Goal: Information Seeking & Learning: Find specific fact

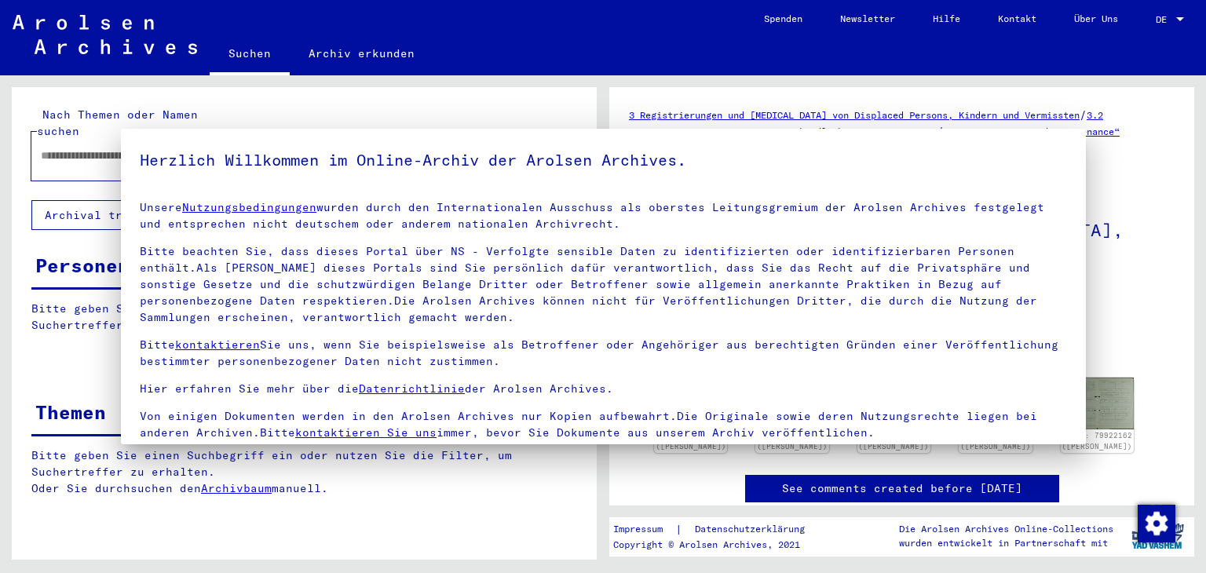
type input "*******"
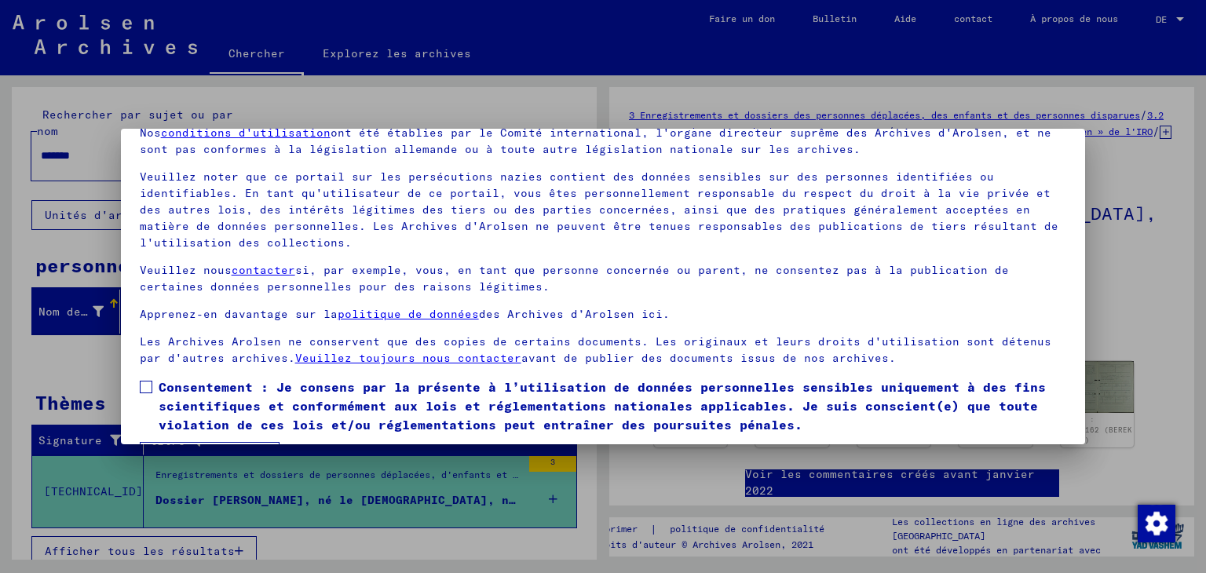
scroll to position [121, 0]
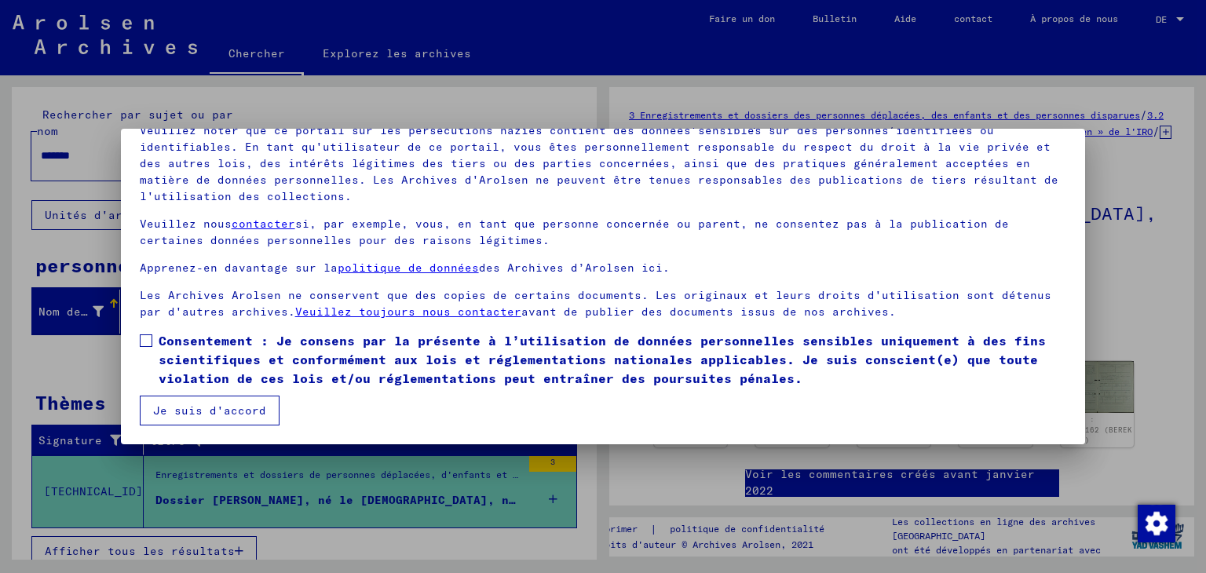
click at [148, 341] on span at bounding box center [146, 340] width 13 height 13
click at [203, 414] on font "Je suis d'accord" at bounding box center [209, 410] width 113 height 14
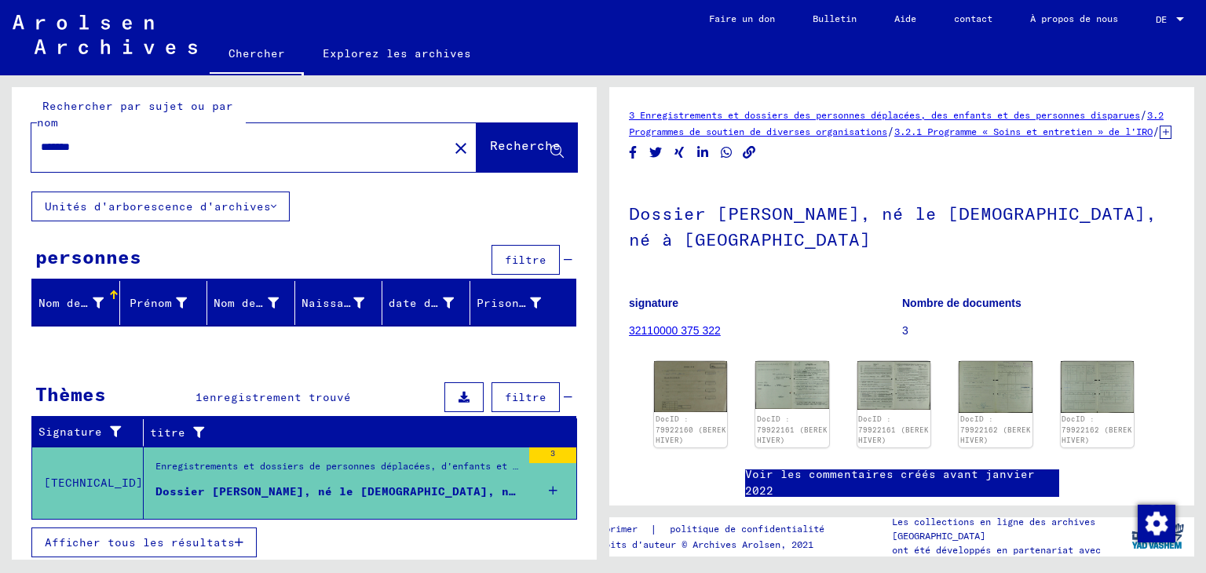
scroll to position [11, 0]
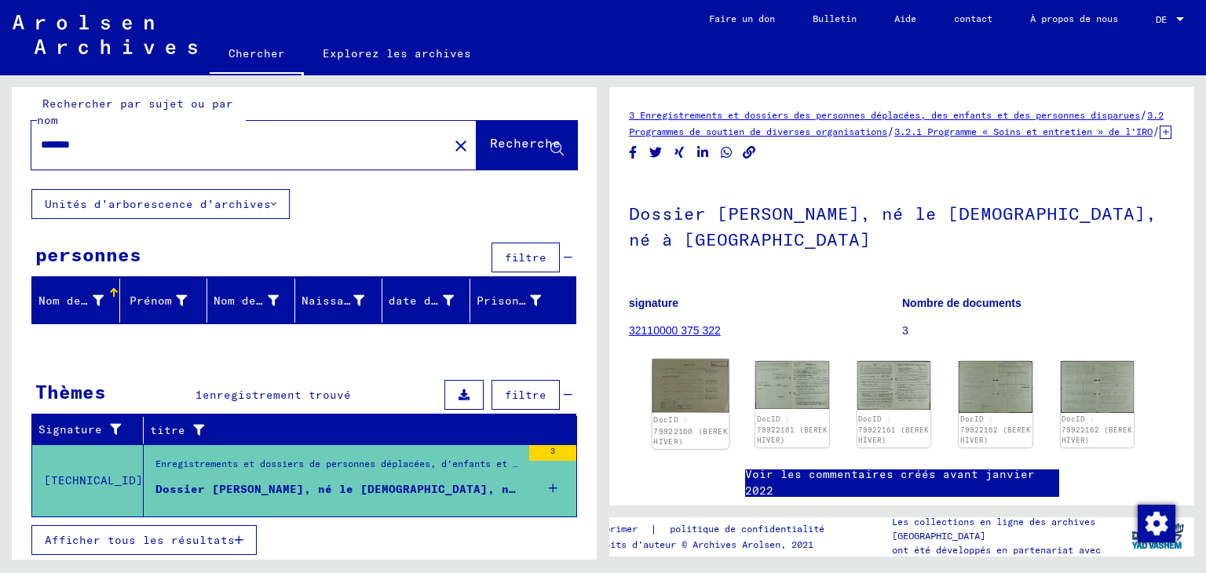
click at [688, 412] on img at bounding box center [690, 385] width 77 height 53
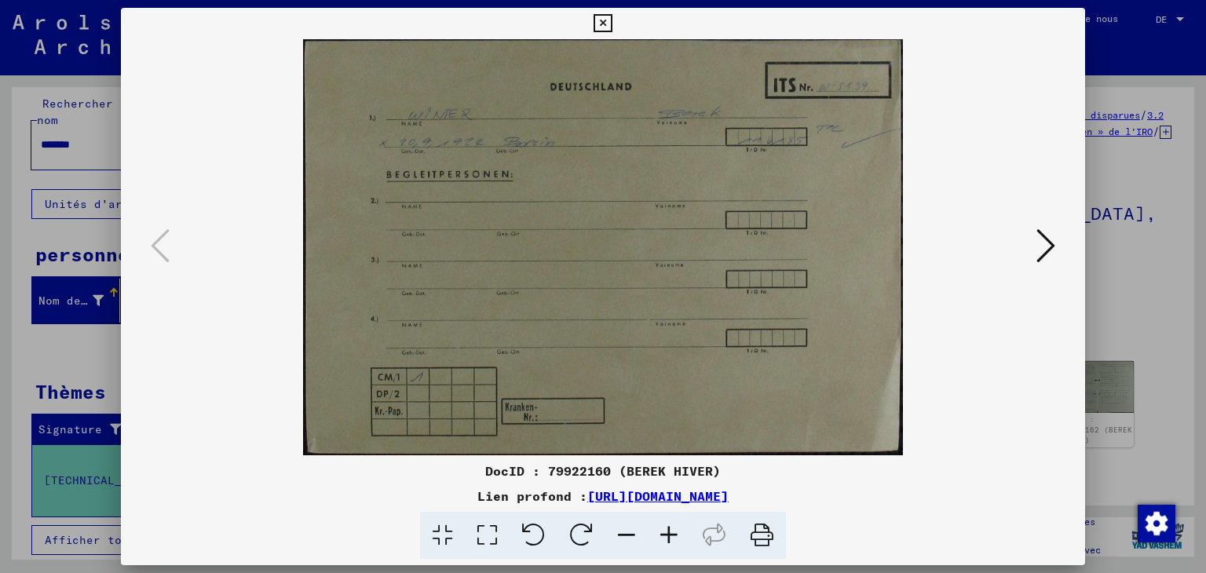
click at [665, 534] on icon at bounding box center [669, 536] width 42 height 48
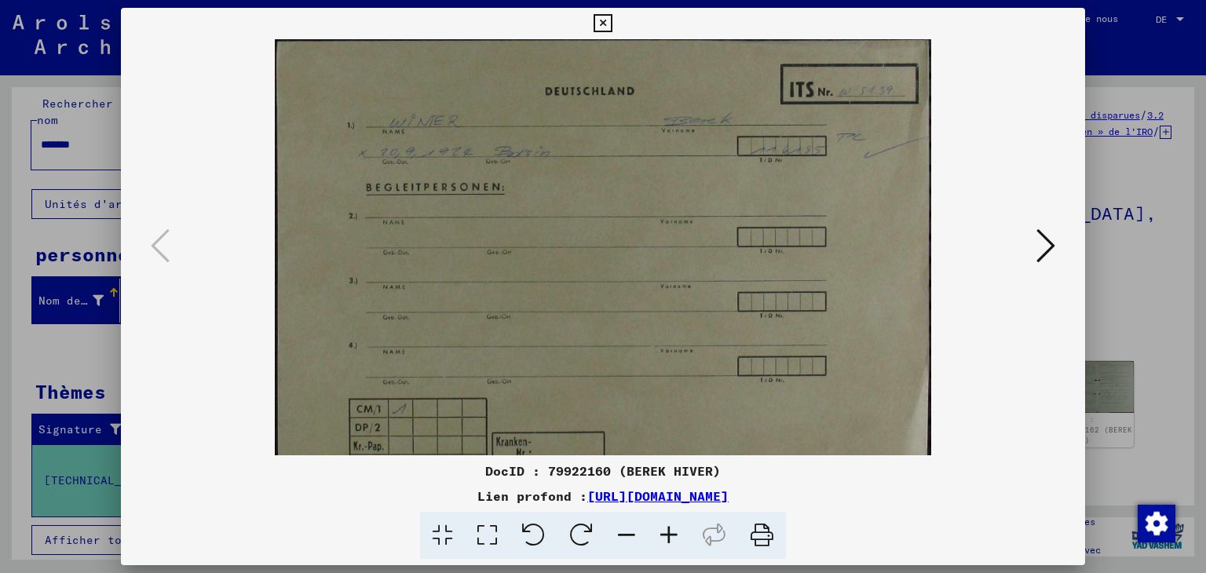
click at [665, 534] on icon at bounding box center [669, 536] width 42 height 48
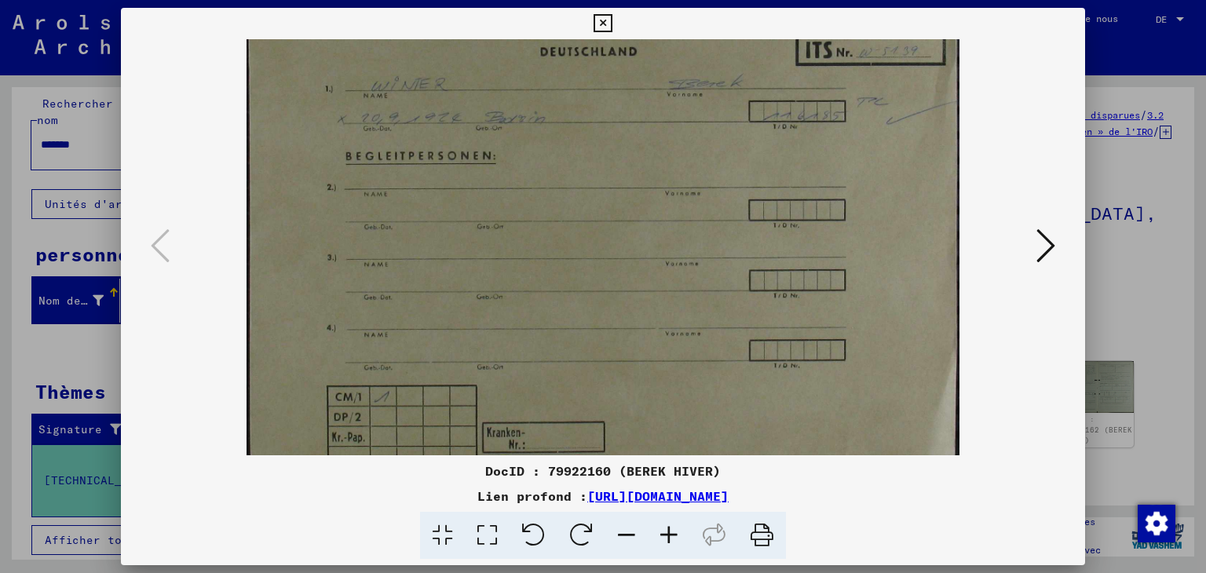
drag, startPoint x: 620, startPoint y: 324, endPoint x: 632, endPoint y: 311, distance: 17.8
click at [632, 311] on img at bounding box center [602, 242] width 712 height 495
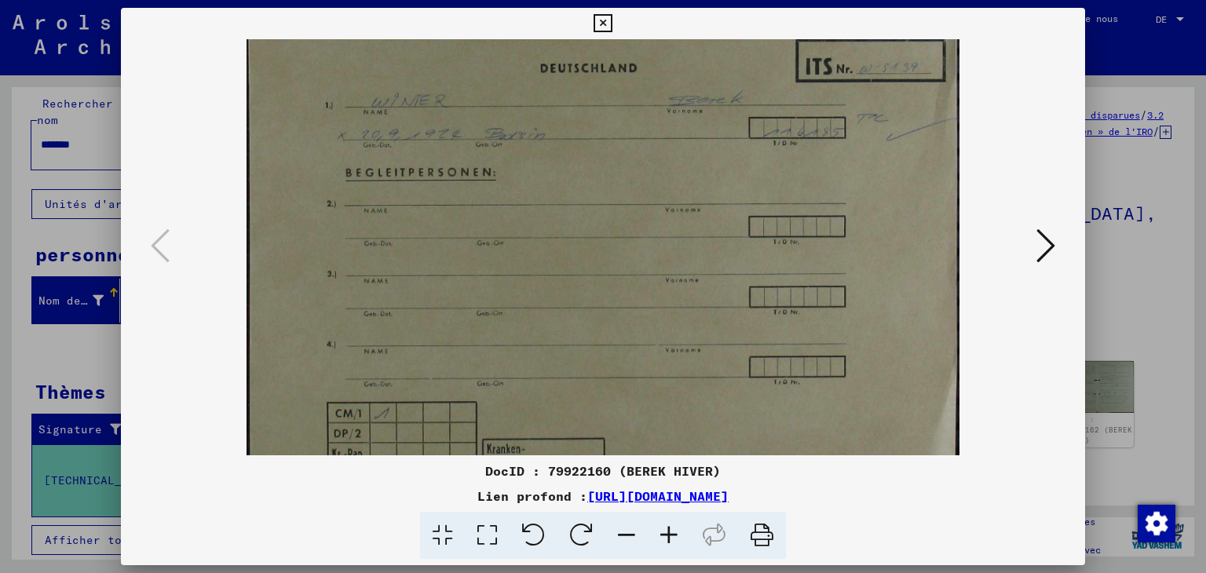
drag, startPoint x: 633, startPoint y: 330, endPoint x: 619, endPoint y: 283, distance: 49.4
click at [619, 281] on img at bounding box center [602, 259] width 712 height 495
click at [1046, 249] on icon at bounding box center [1045, 246] width 19 height 38
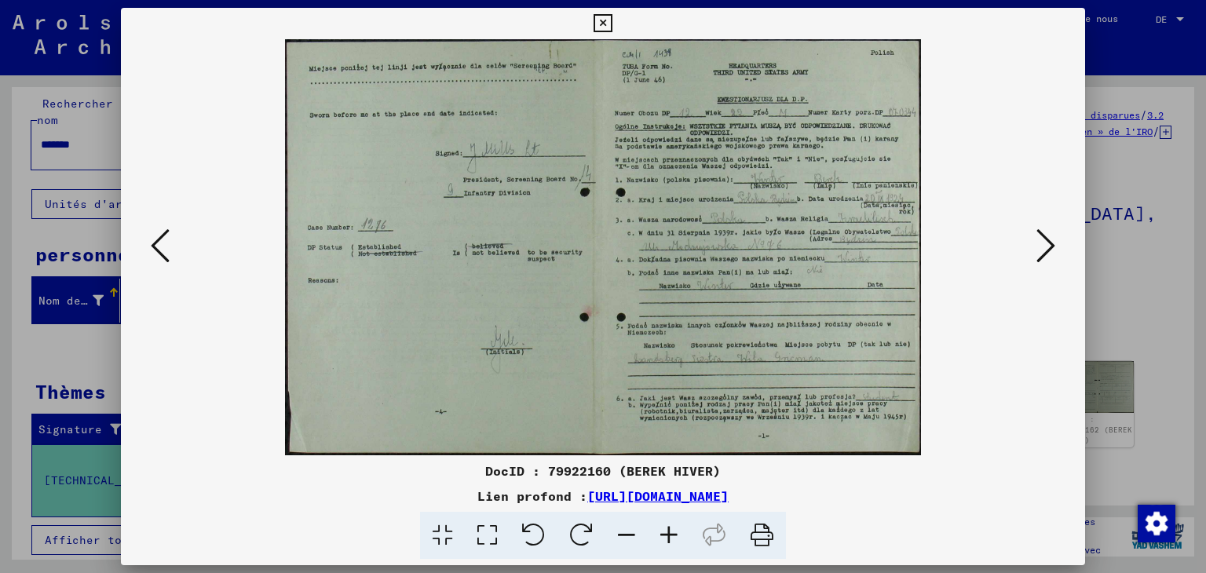
drag, startPoint x: 593, startPoint y: 244, endPoint x: 557, endPoint y: 213, distance: 48.4
click at [557, 213] on img at bounding box center [603, 247] width 637 height 416
click at [666, 535] on icon at bounding box center [669, 536] width 42 height 48
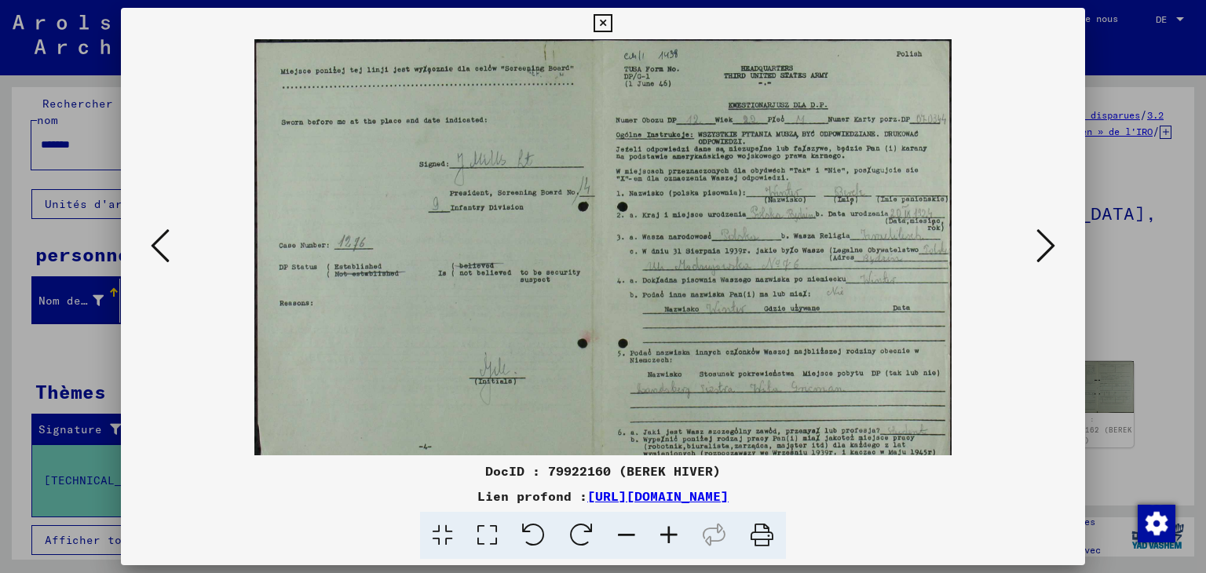
scroll to position [38, 0]
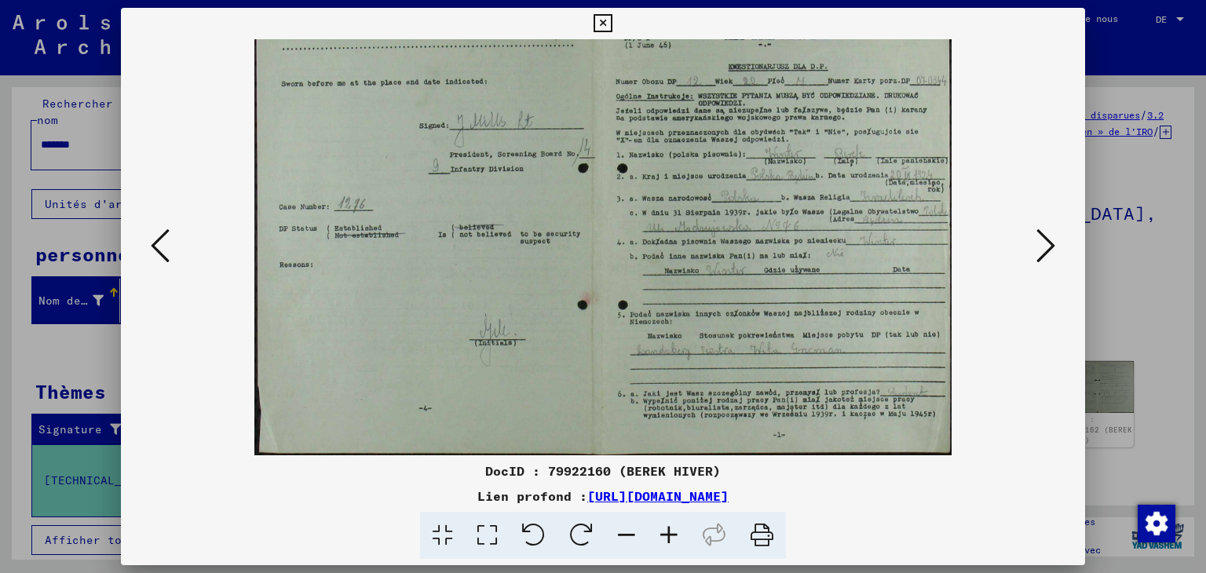
drag, startPoint x: 505, startPoint y: 299, endPoint x: 447, endPoint y: 308, distance: 58.7
click at [447, 308] on img at bounding box center [602, 228] width 696 height 455
click at [668, 535] on icon at bounding box center [669, 536] width 42 height 48
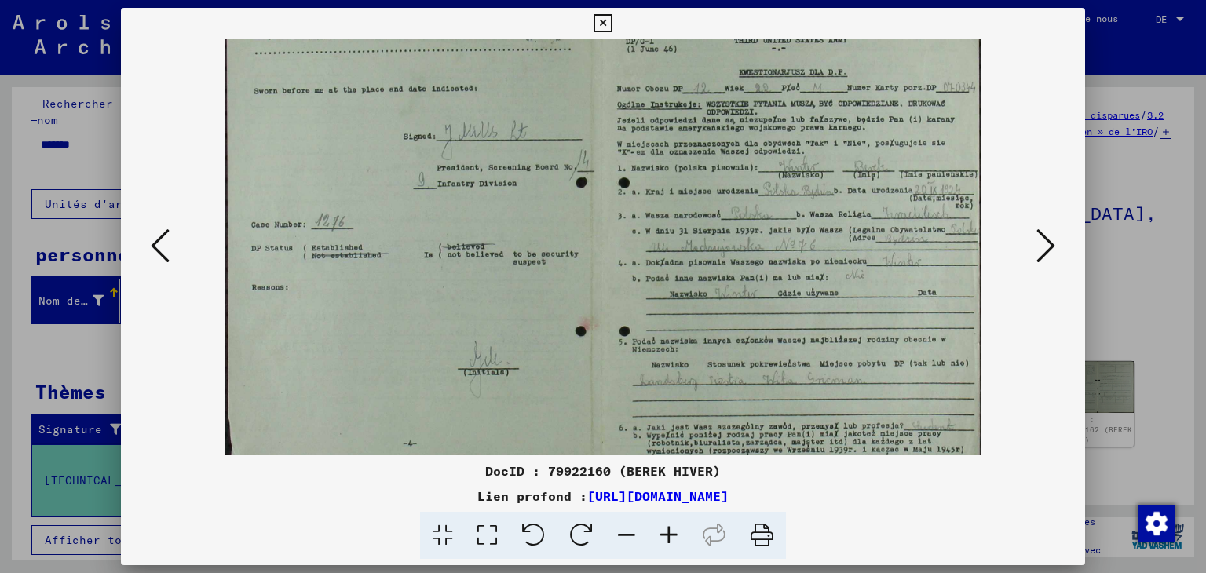
scroll to position [0, 0]
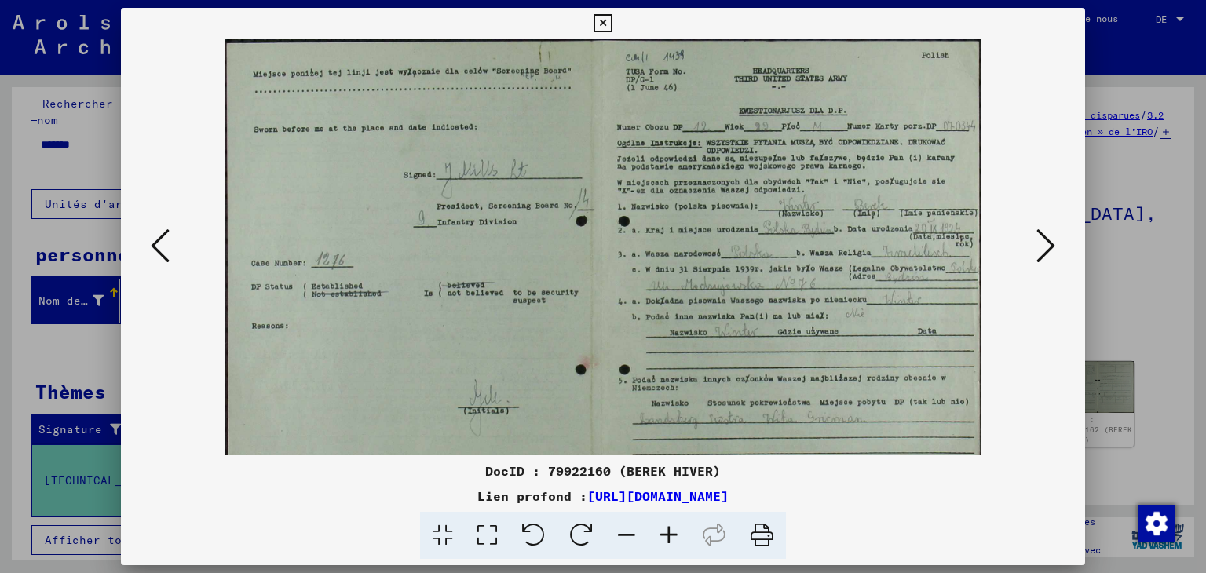
drag, startPoint x: 542, startPoint y: 271, endPoint x: 533, endPoint y: 384, distance: 113.4
click at [533, 384] on img at bounding box center [603, 286] width 757 height 495
click at [664, 535] on icon at bounding box center [669, 536] width 42 height 48
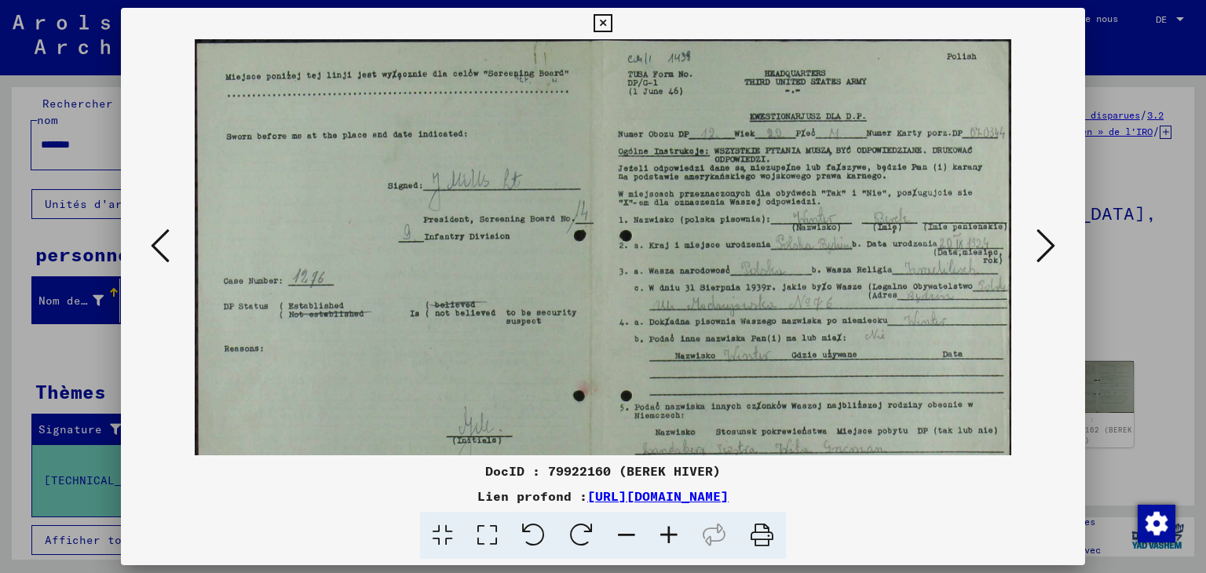
click at [664, 535] on icon at bounding box center [669, 536] width 42 height 48
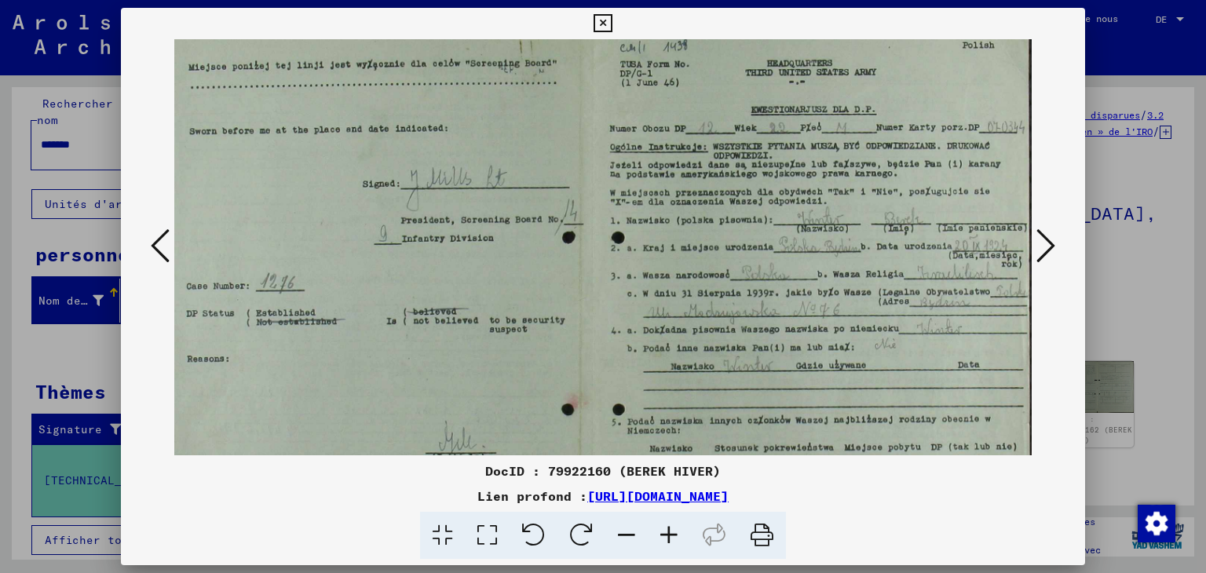
scroll to position [16, 19]
drag, startPoint x: 958, startPoint y: 325, endPoint x: 721, endPoint y: 308, distance: 236.9
click at [721, 308] on img at bounding box center [593, 310] width 877 height 573
click at [669, 535] on icon at bounding box center [669, 536] width 42 height 48
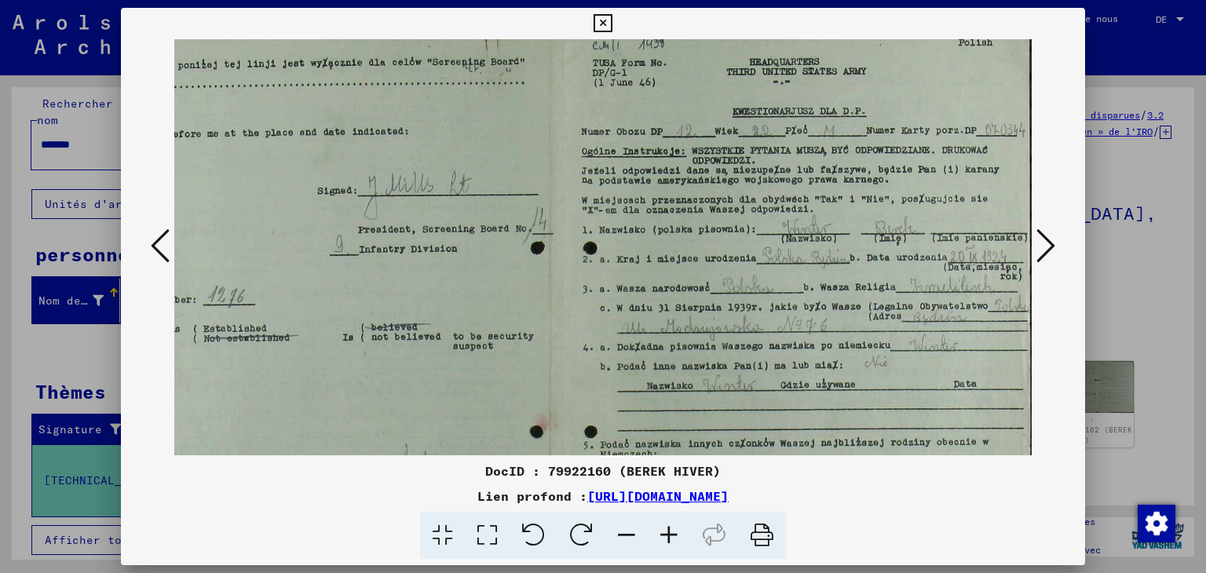
drag, startPoint x: 845, startPoint y: 356, endPoint x: 776, endPoint y: 368, distance: 71.0
click at [777, 360] on img at bounding box center [564, 329] width 936 height 612
click at [670, 535] on icon at bounding box center [669, 536] width 42 height 48
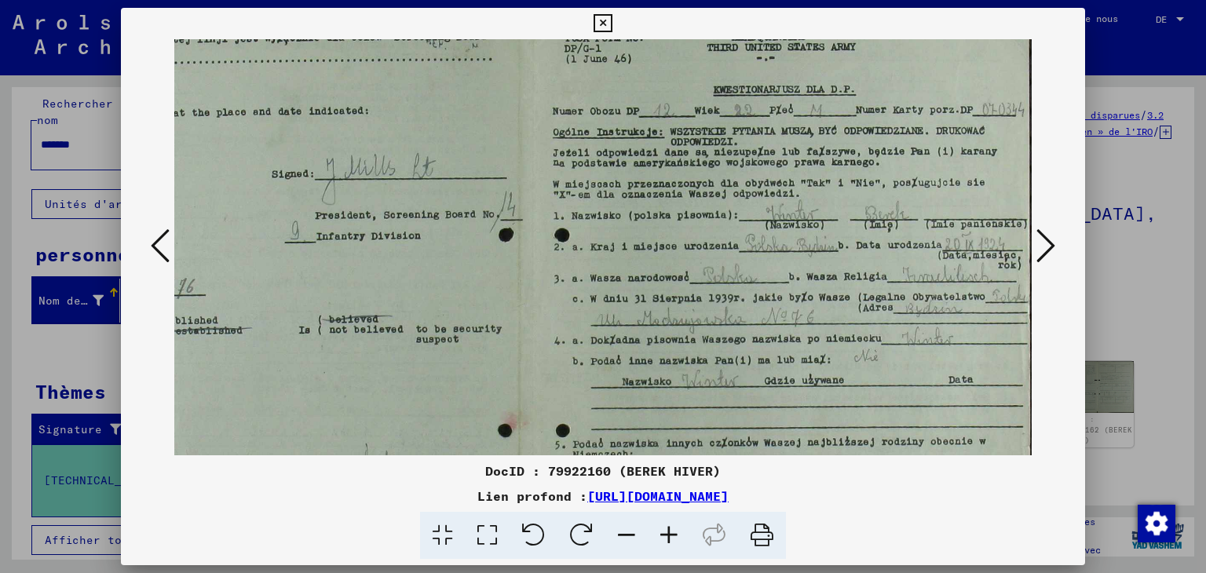
scroll to position [47, 138]
drag, startPoint x: 894, startPoint y: 340, endPoint x: 740, endPoint y: 309, distance: 156.9
click at [740, 309] on img at bounding box center [534, 318] width 997 height 652
click at [627, 531] on icon at bounding box center [626, 536] width 42 height 48
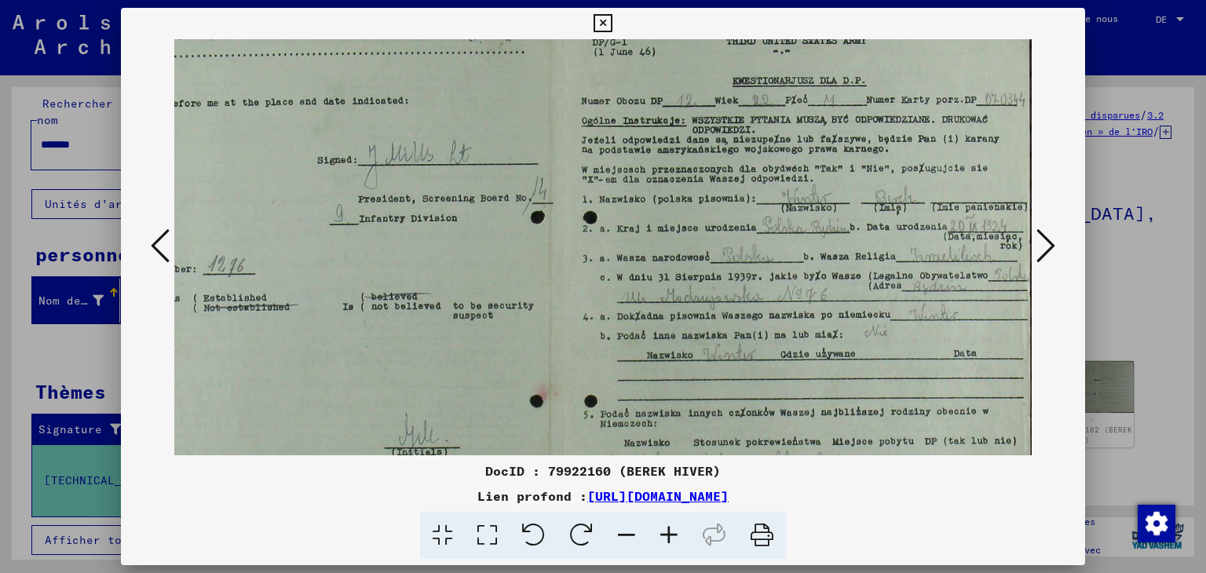
click at [628, 532] on icon at bounding box center [626, 536] width 42 height 48
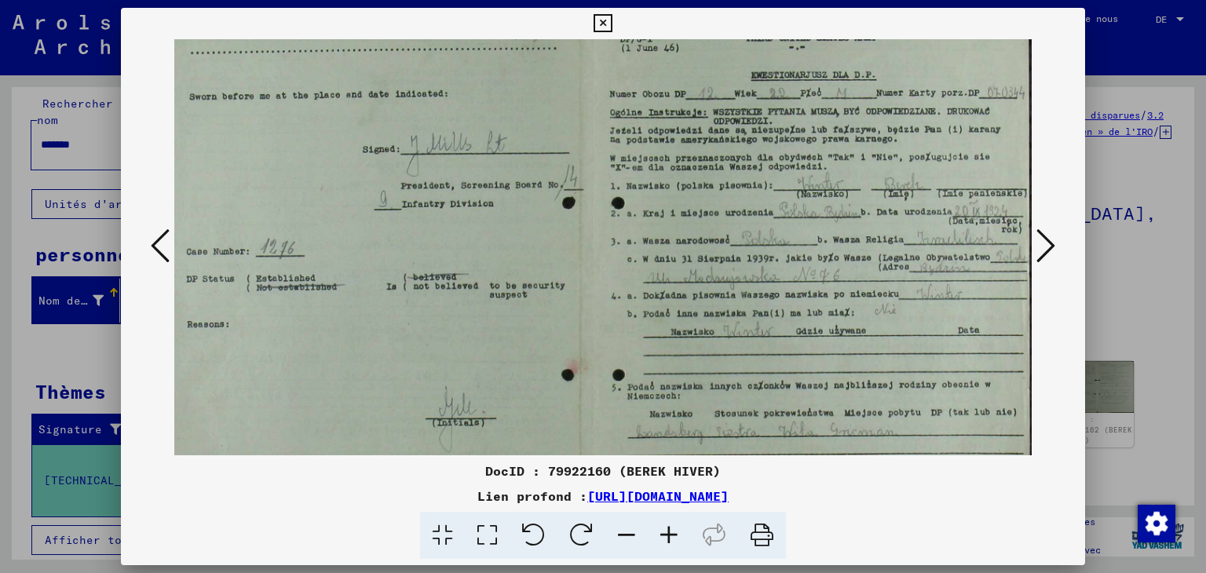
scroll to position [47, 19]
click at [628, 532] on icon at bounding box center [626, 536] width 42 height 48
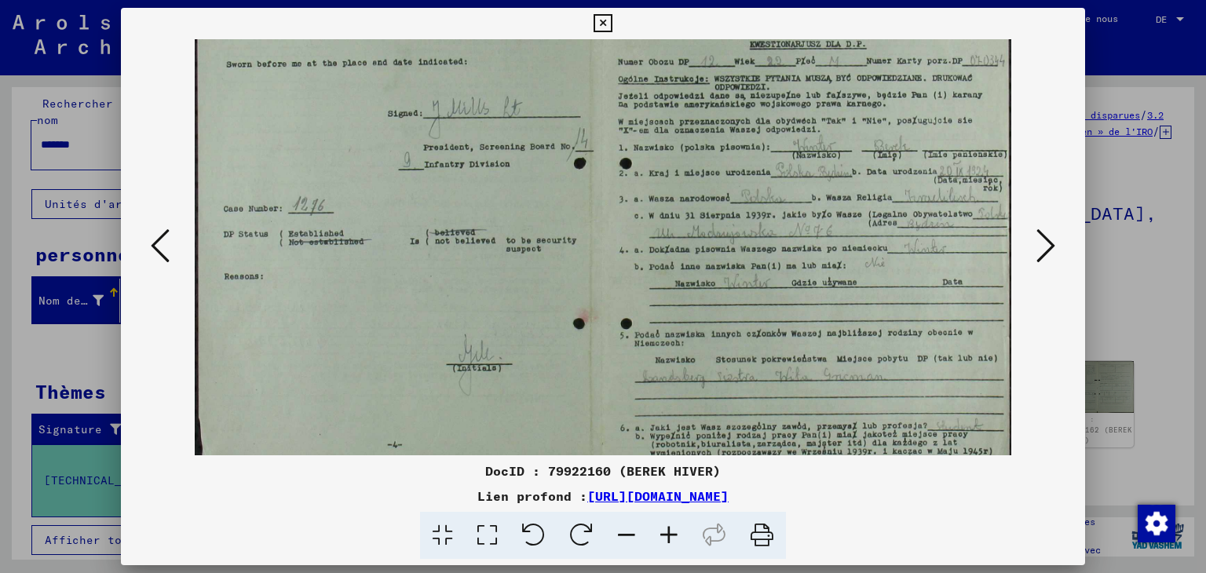
scroll to position [72, 0]
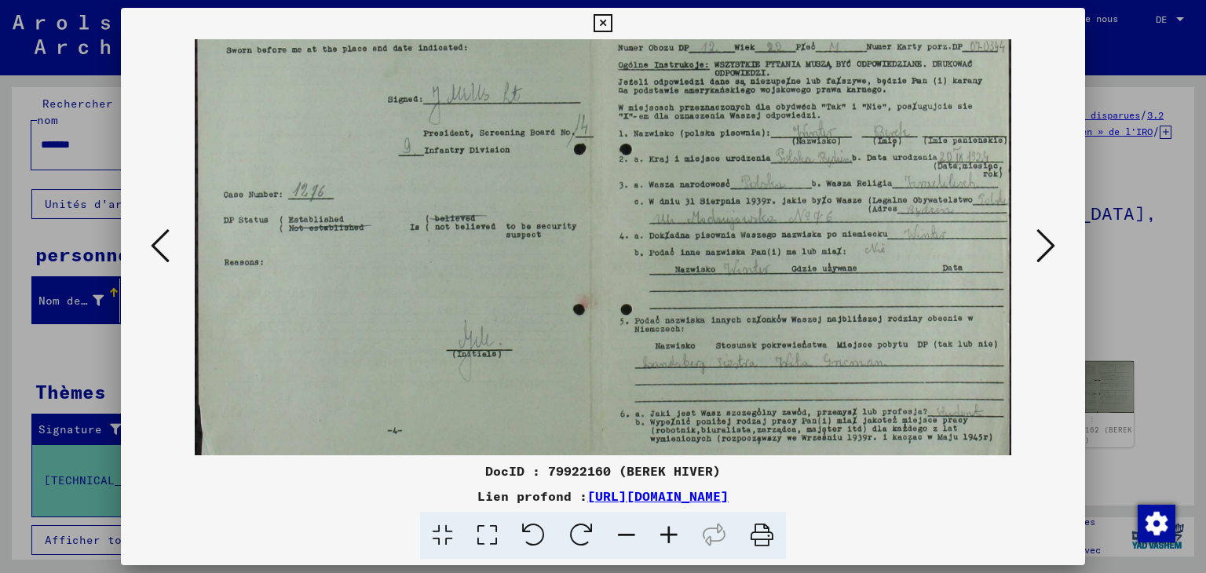
drag, startPoint x: 743, startPoint y: 370, endPoint x: 597, endPoint y: 345, distance: 148.9
click at [597, 345] on img at bounding box center [603, 220] width 816 height 534
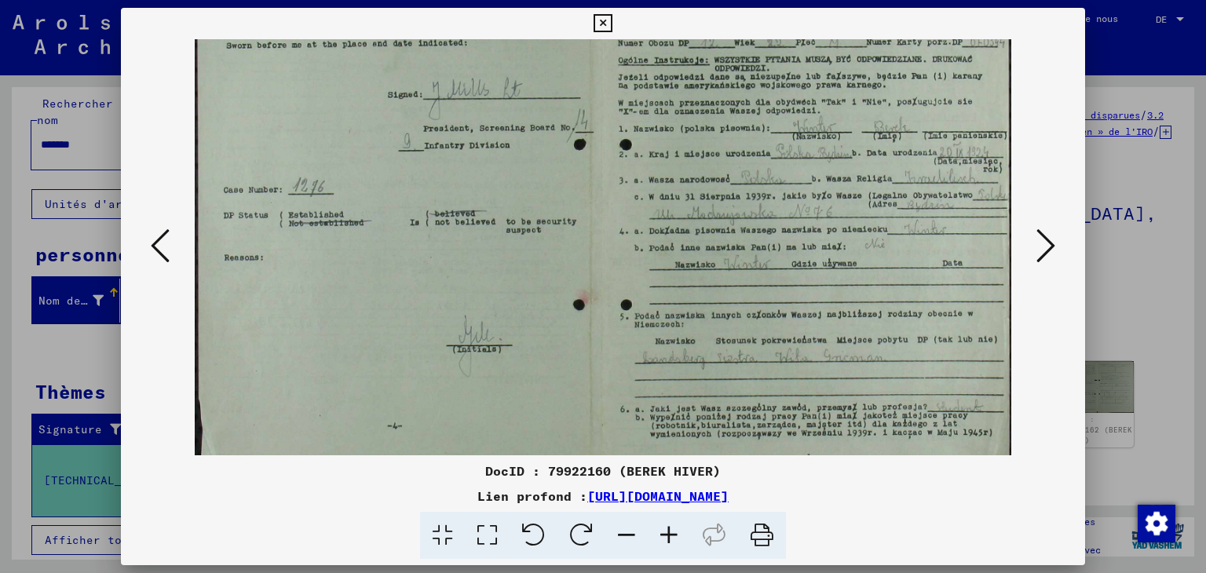
click at [669, 539] on icon at bounding box center [669, 536] width 42 height 48
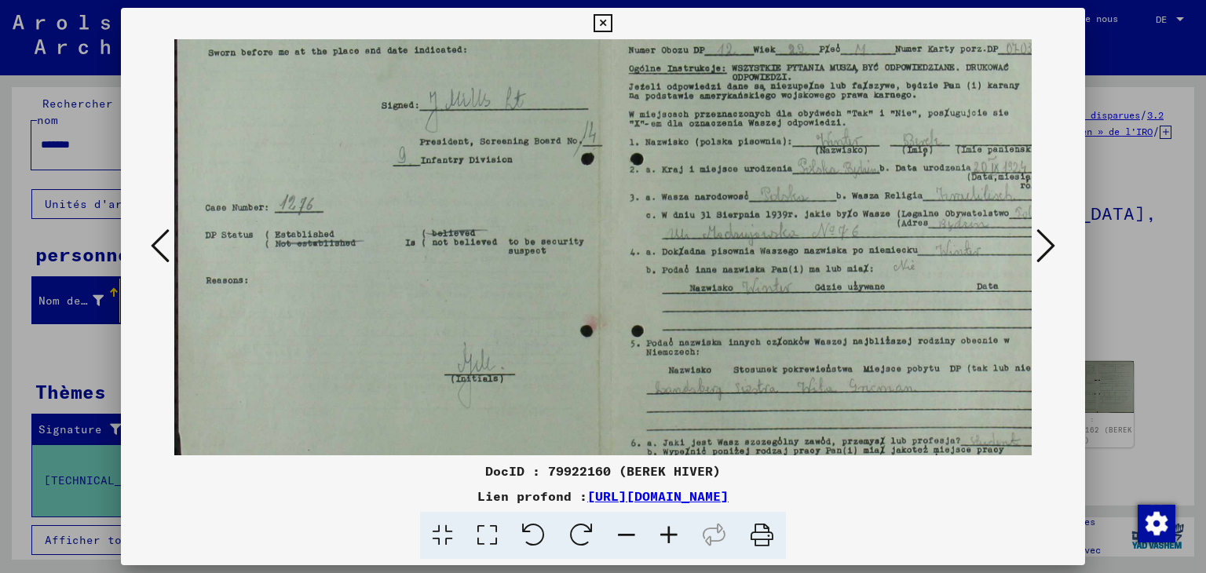
click at [1048, 250] on icon at bounding box center [1045, 246] width 19 height 38
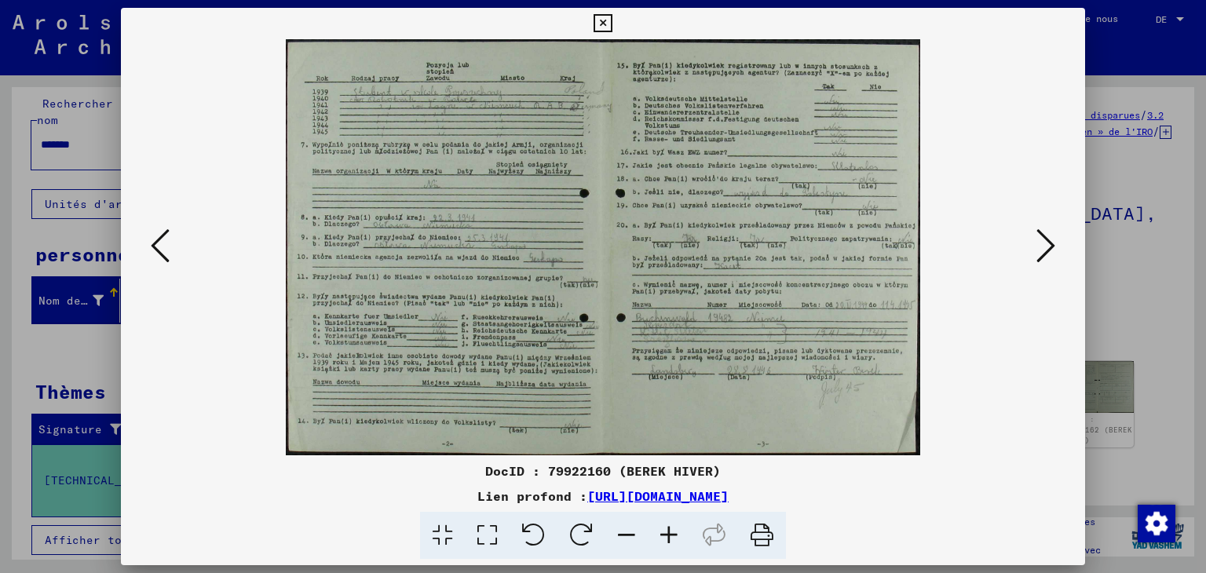
click at [666, 533] on icon at bounding box center [669, 536] width 42 height 48
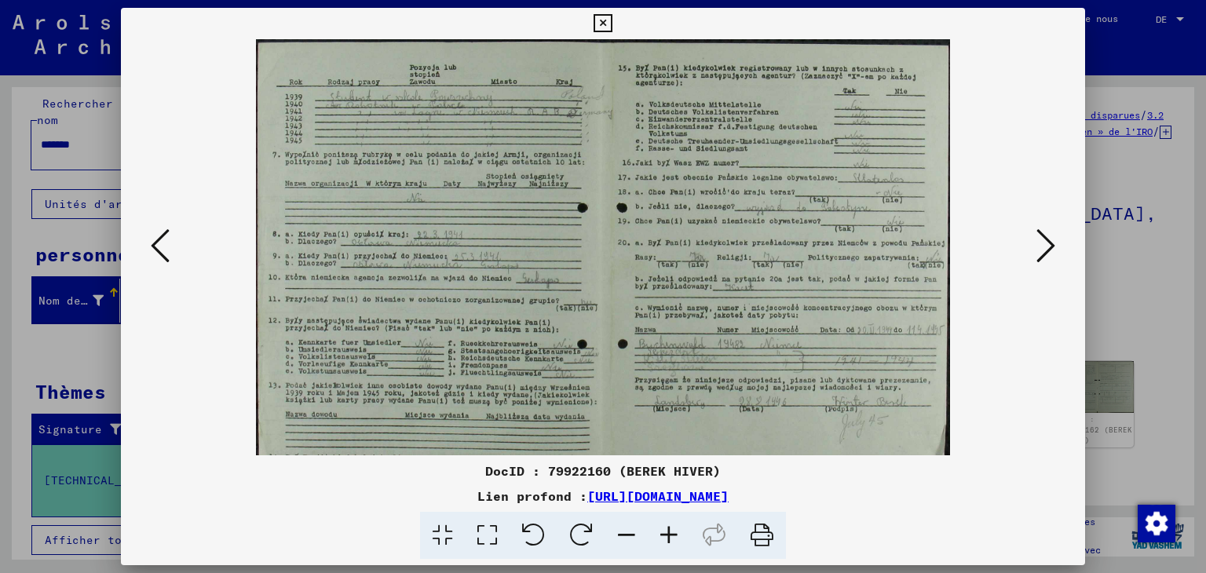
click at [666, 533] on icon at bounding box center [669, 536] width 42 height 48
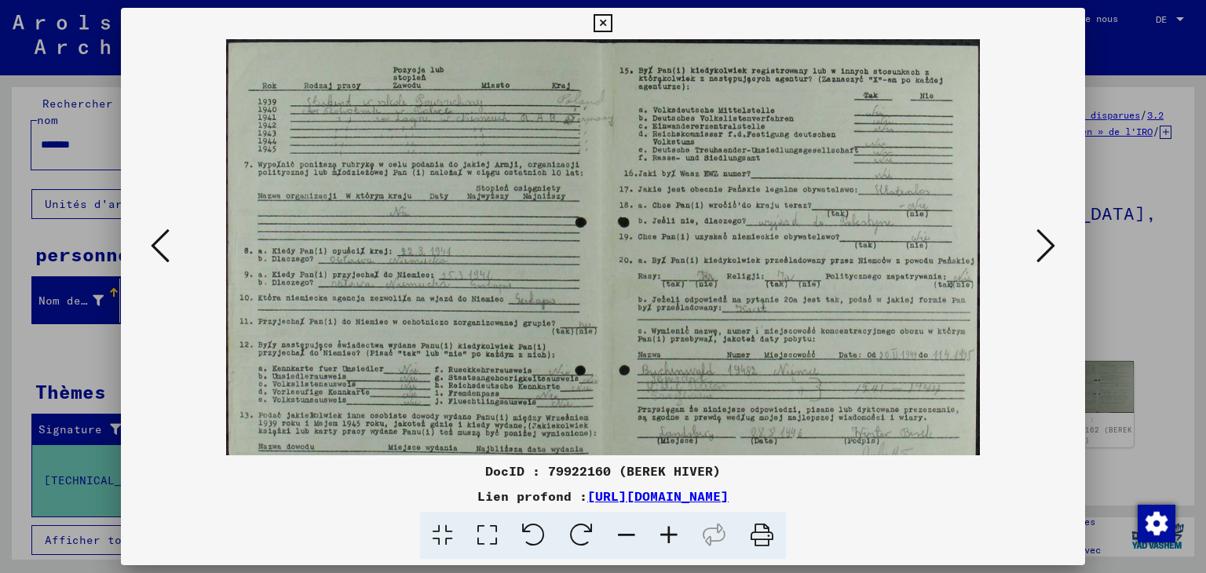
click at [666, 531] on icon at bounding box center [669, 536] width 42 height 48
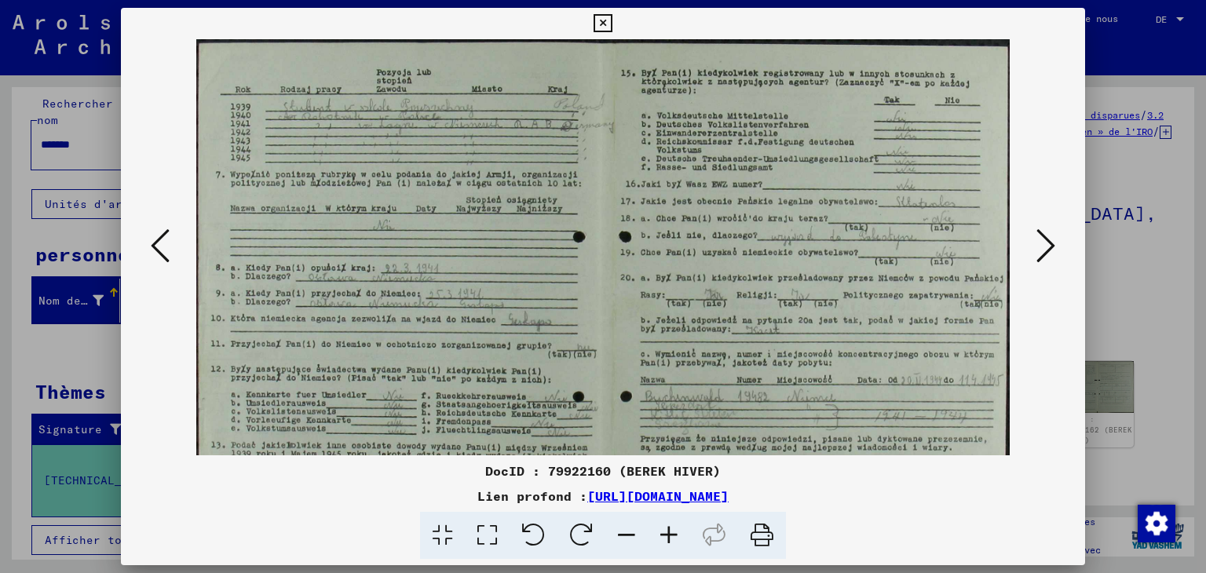
click at [666, 531] on icon at bounding box center [669, 536] width 42 height 48
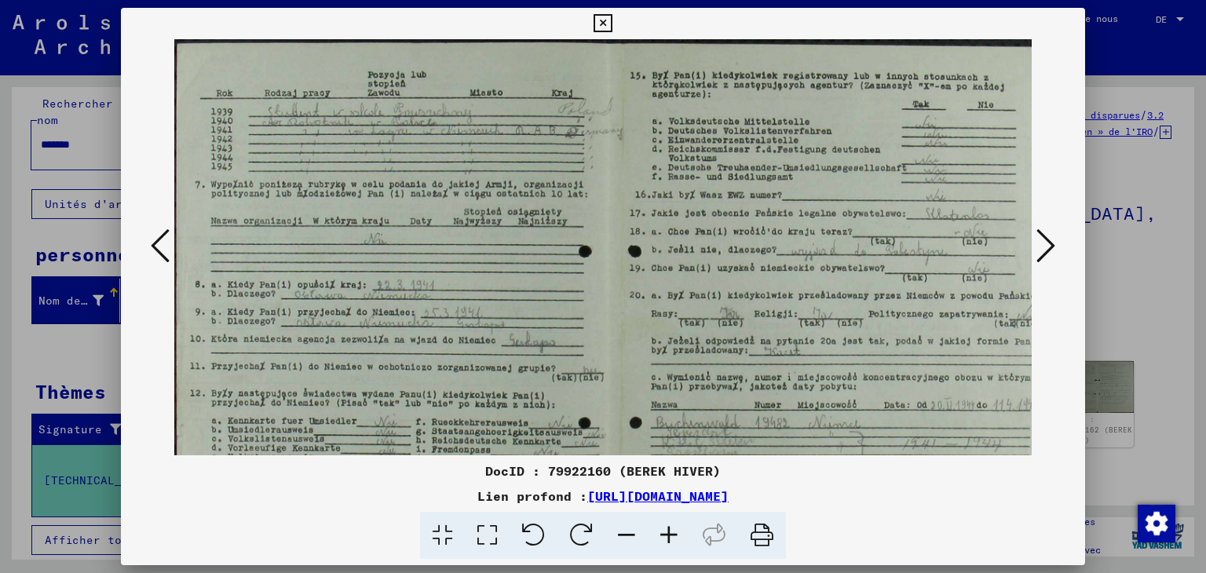
click at [662, 532] on icon at bounding box center [669, 536] width 42 height 48
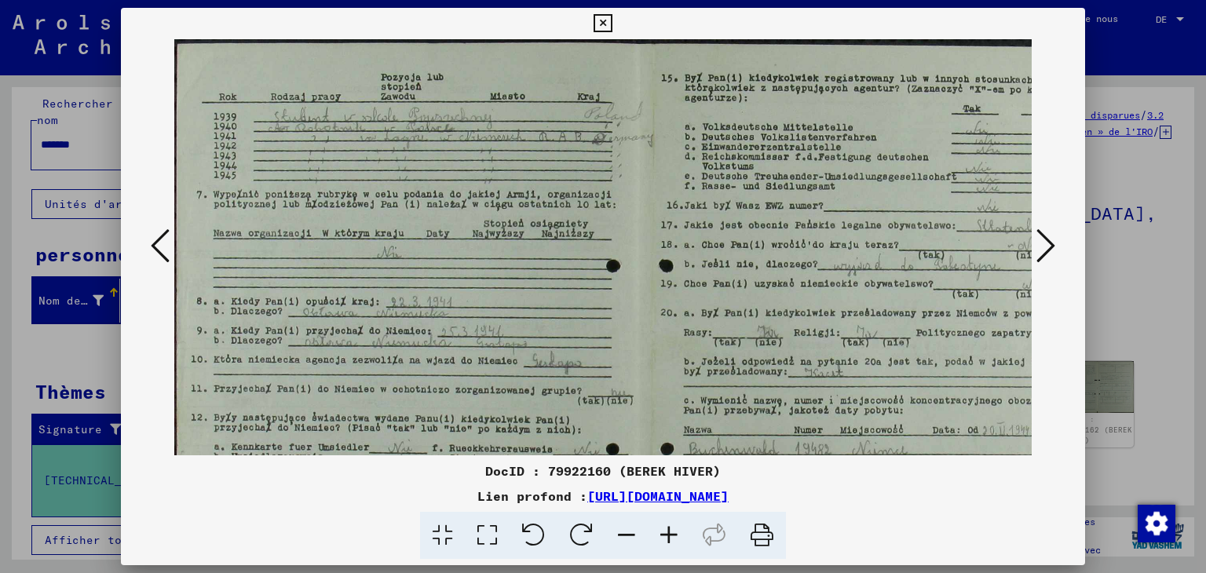
click at [661, 532] on icon at bounding box center [669, 536] width 42 height 48
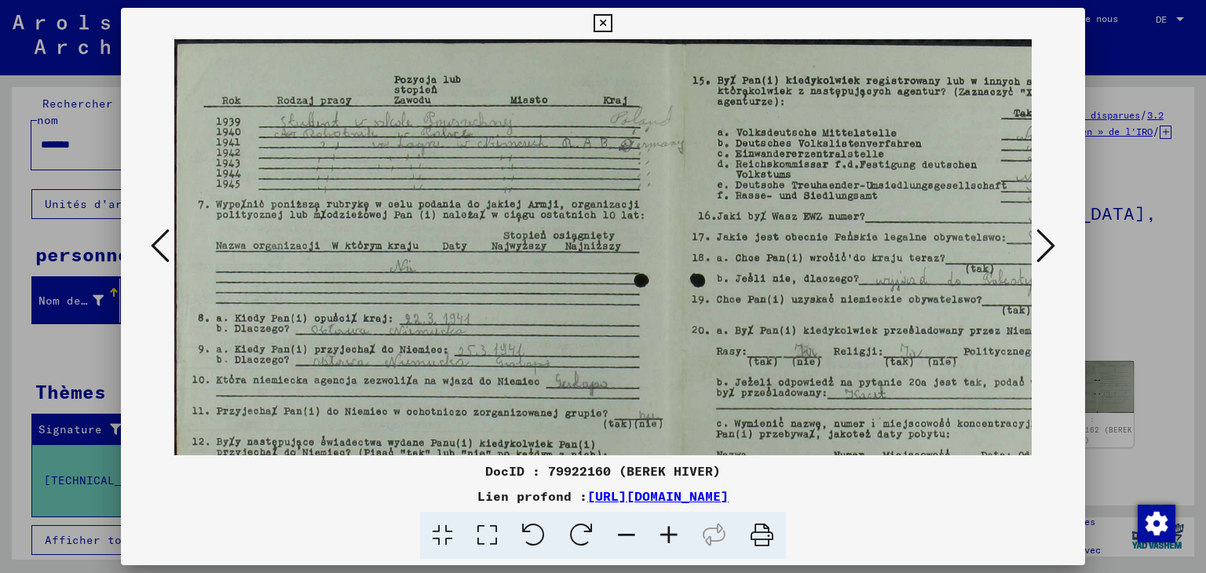
click at [661, 532] on icon at bounding box center [669, 536] width 42 height 48
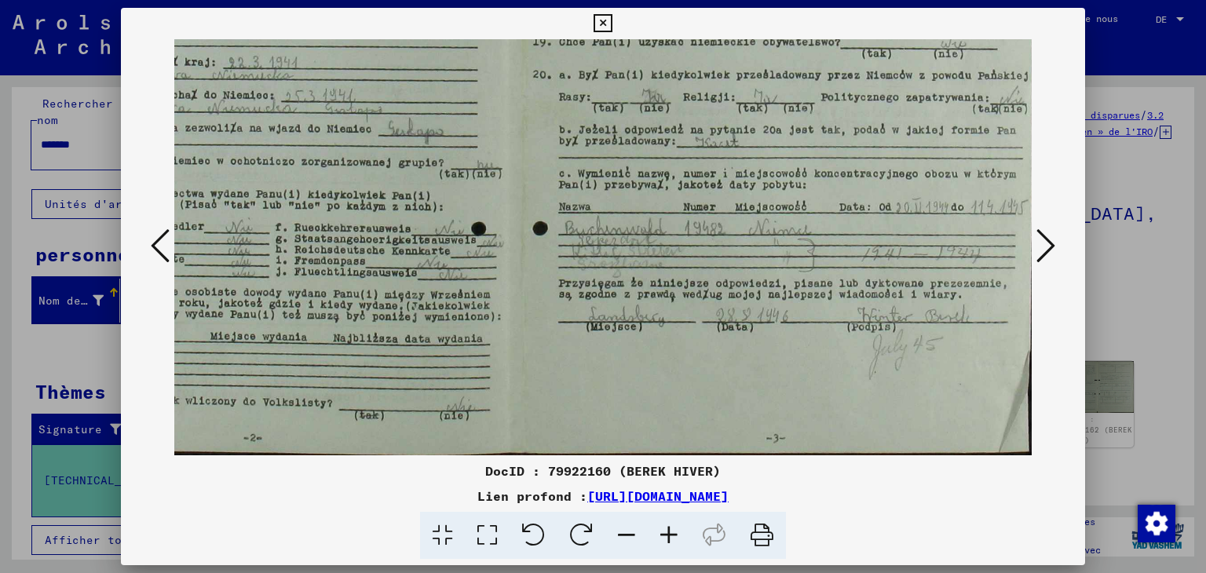
scroll to position [274, 190]
drag, startPoint x: 490, startPoint y: 322, endPoint x: 328, endPoint y: 103, distance: 272.2
click at [304, 97] on img at bounding box center [510, 110] width 1053 height 691
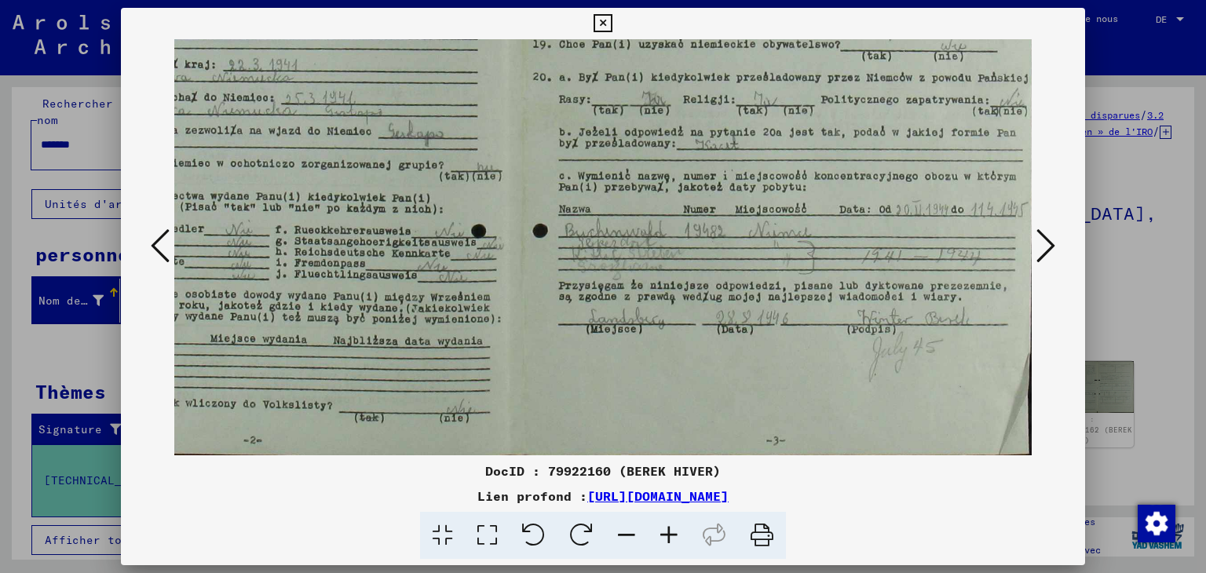
click at [1046, 246] on icon at bounding box center [1045, 246] width 19 height 38
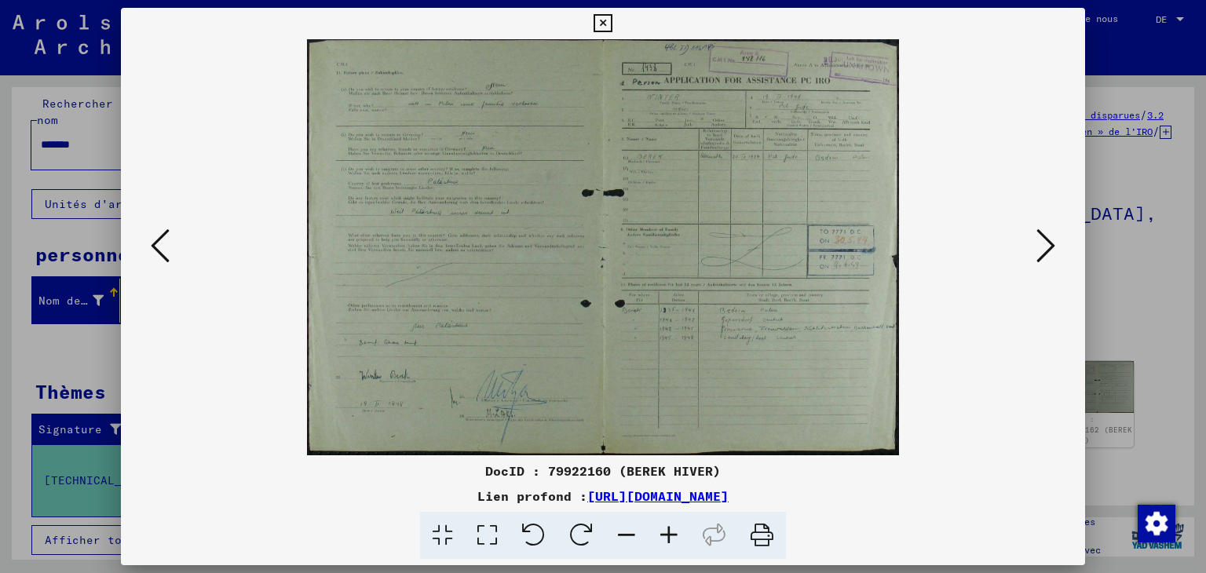
scroll to position [0, 0]
click at [668, 538] on icon at bounding box center [669, 536] width 42 height 48
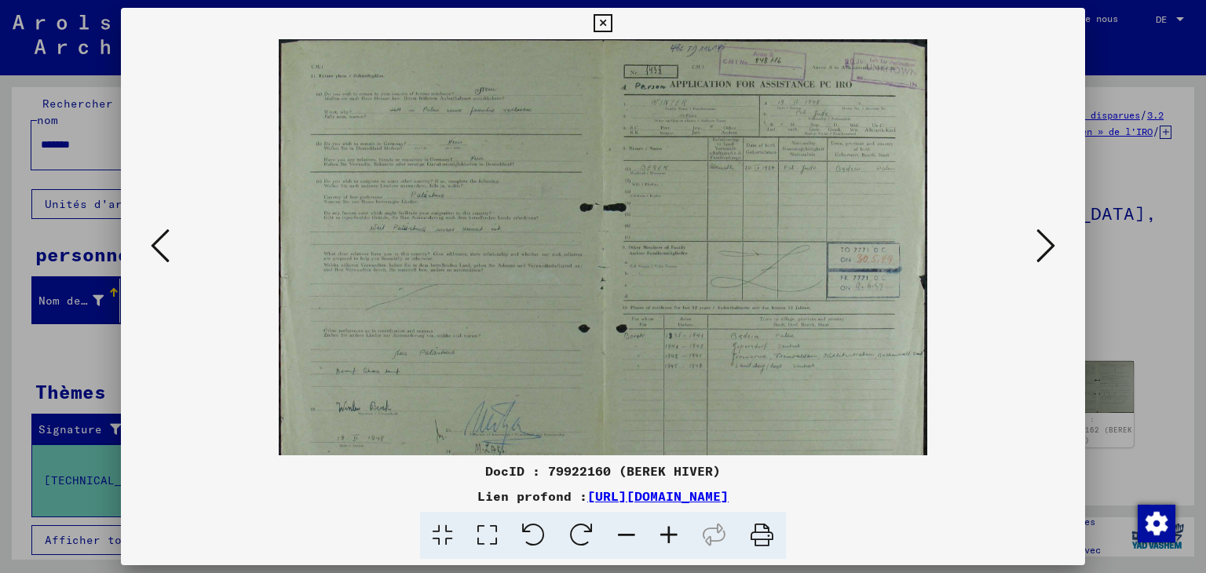
click at [668, 538] on icon at bounding box center [669, 536] width 42 height 48
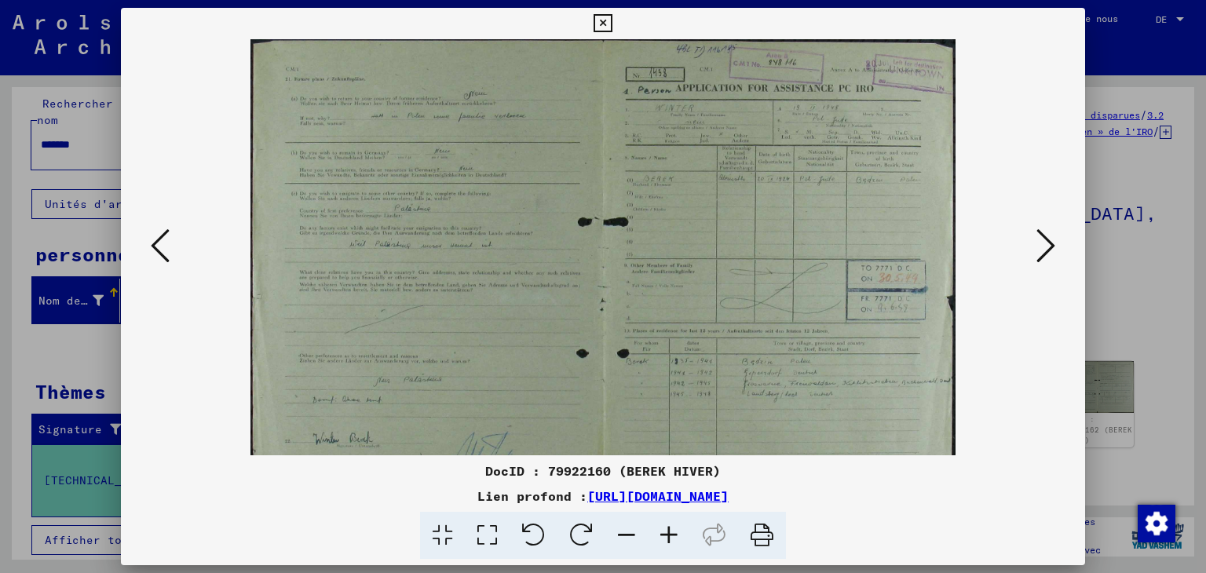
click at [668, 538] on icon at bounding box center [669, 536] width 42 height 48
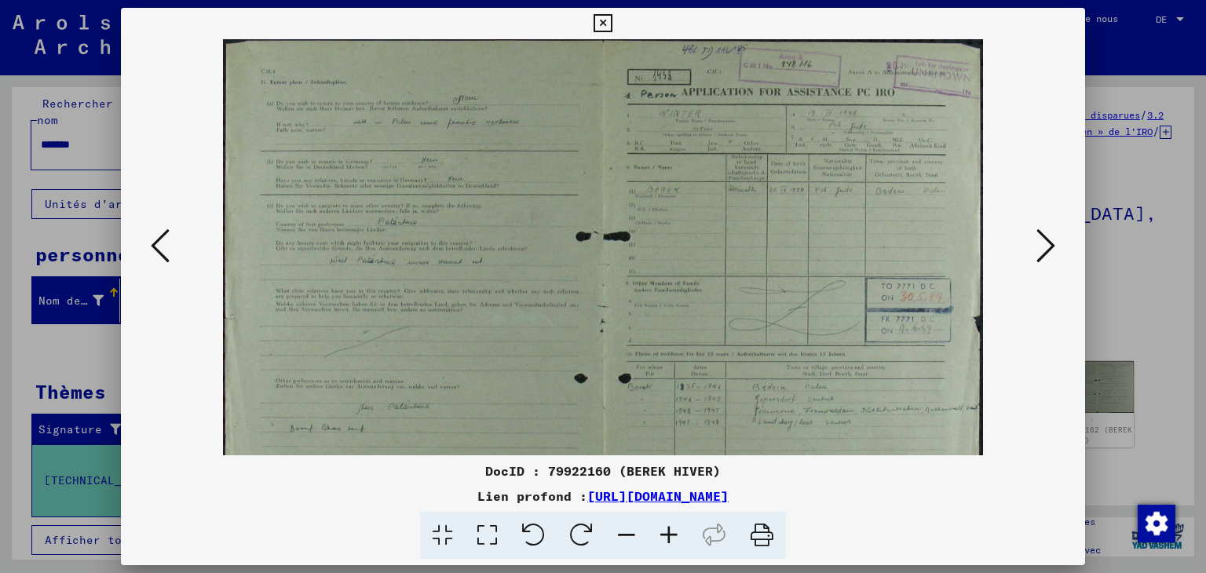
click at [669, 536] on icon at bounding box center [669, 536] width 42 height 48
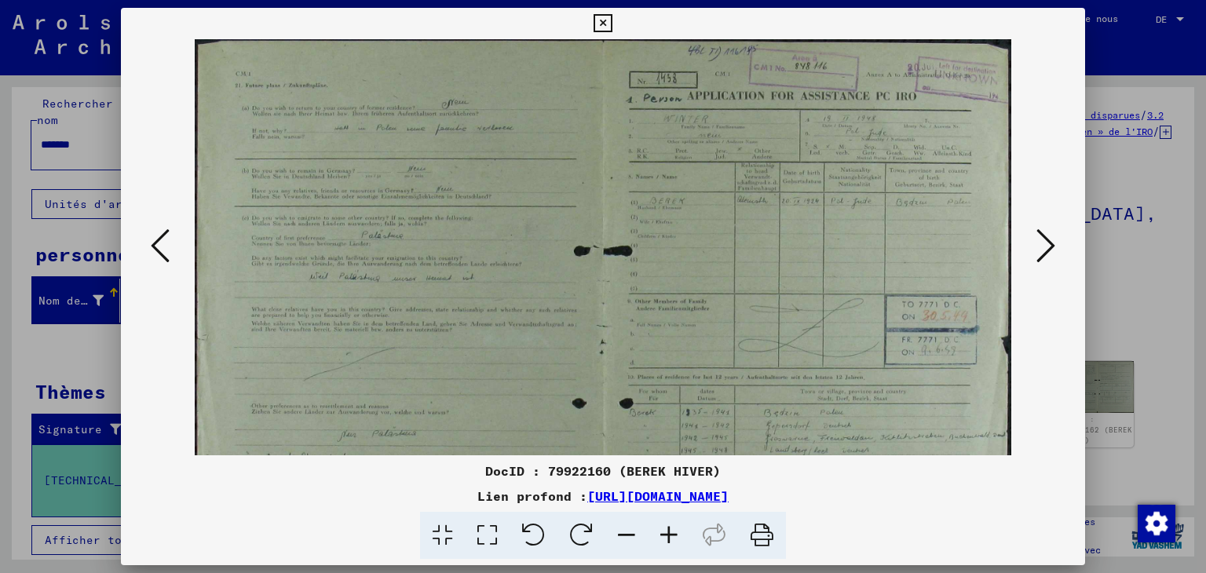
click at [669, 536] on icon at bounding box center [669, 536] width 42 height 48
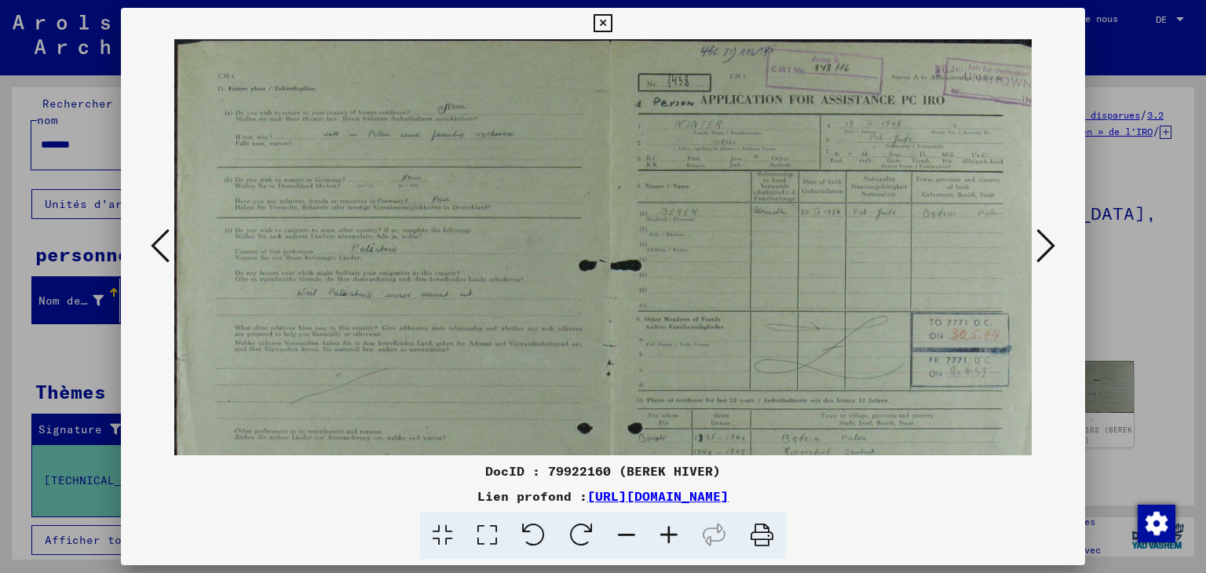
click at [669, 535] on icon at bounding box center [669, 536] width 42 height 48
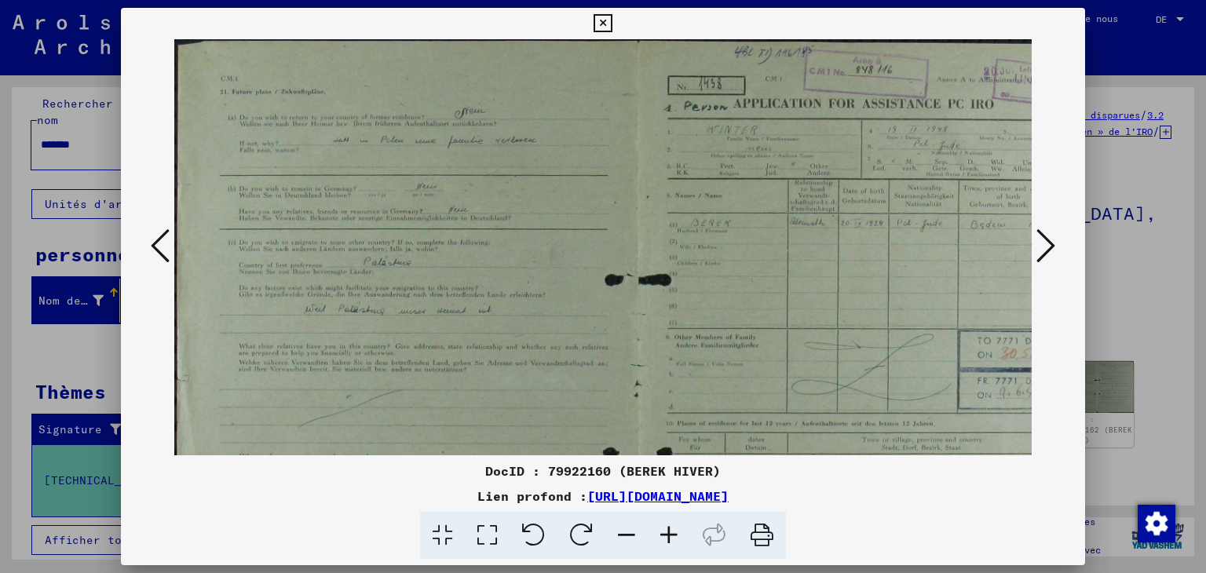
click at [669, 535] on icon at bounding box center [669, 536] width 42 height 48
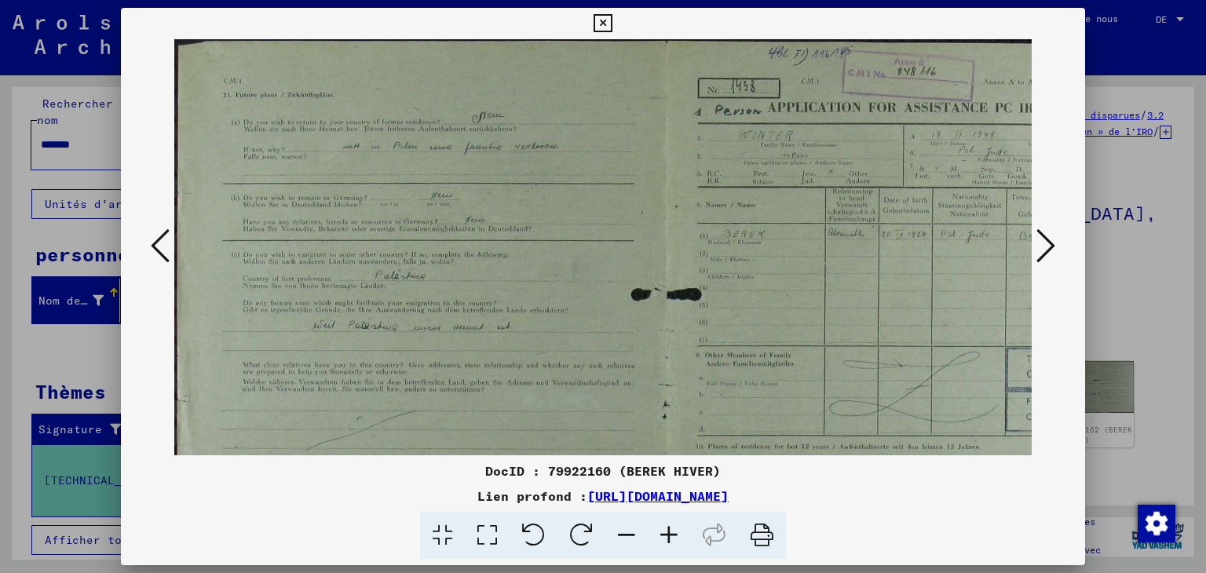
click at [669, 534] on icon at bounding box center [669, 536] width 42 height 48
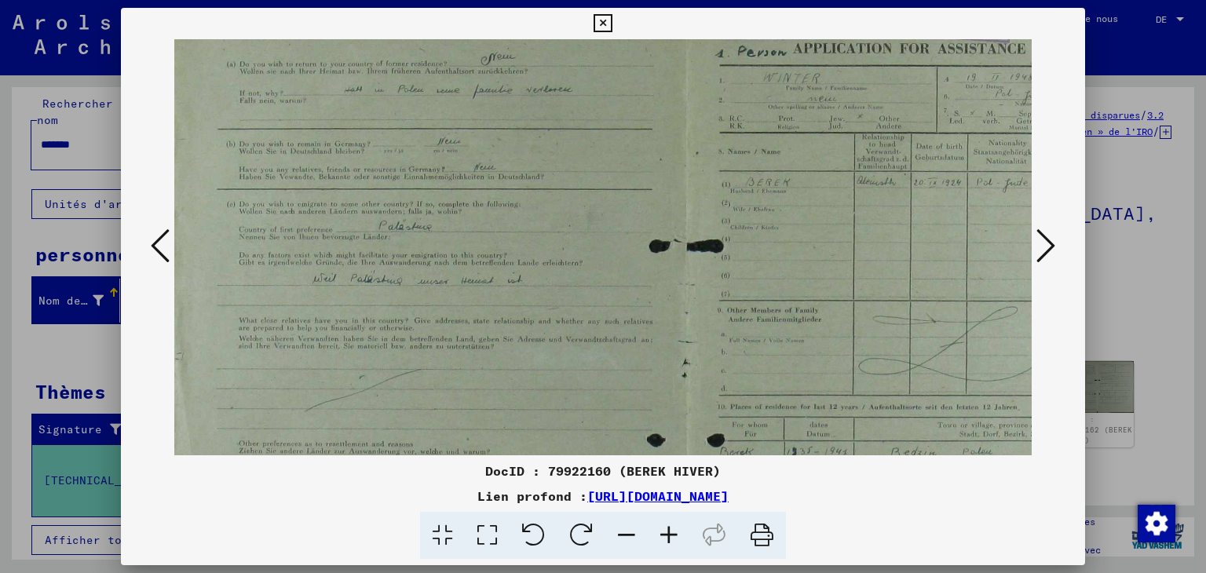
scroll to position [62, 8]
drag, startPoint x: 418, startPoint y: 339, endPoint x: 543, endPoint y: 334, distance: 125.7
click at [543, 334] on img at bounding box center [685, 342] width 1039 height 730
click at [668, 535] on icon at bounding box center [669, 536] width 42 height 48
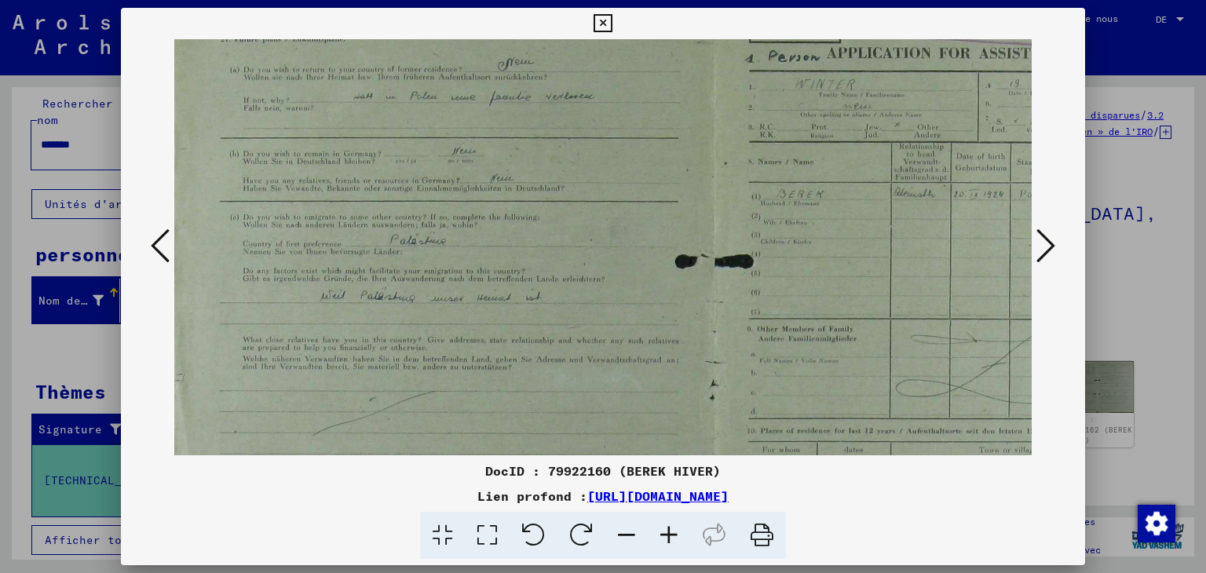
click at [668, 535] on icon at bounding box center [669, 536] width 42 height 48
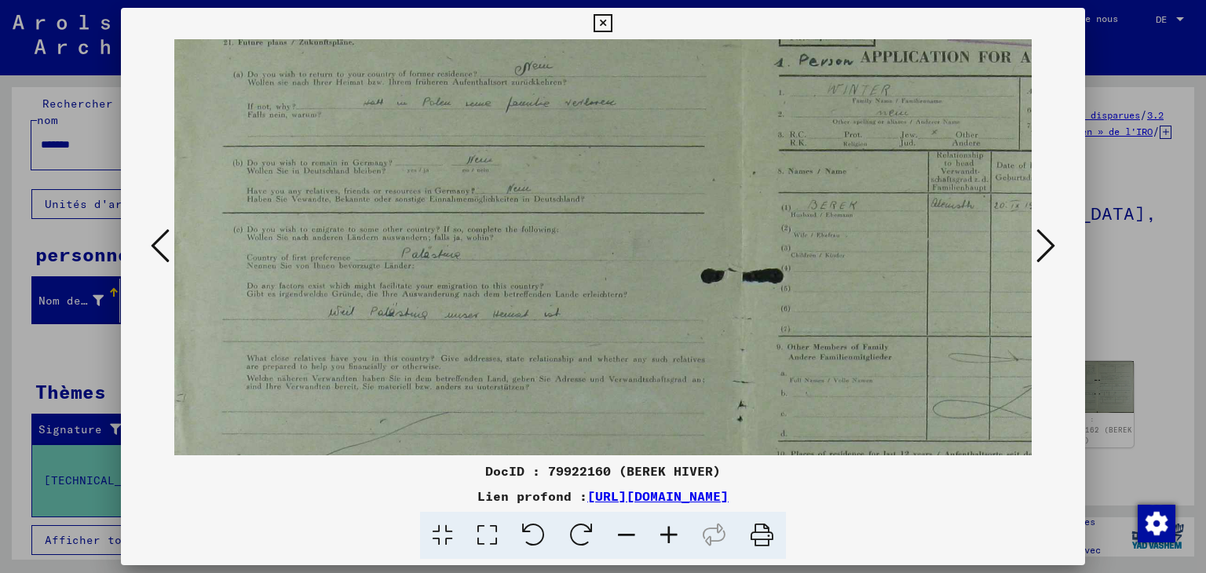
click at [668, 535] on icon at bounding box center [669, 536] width 42 height 48
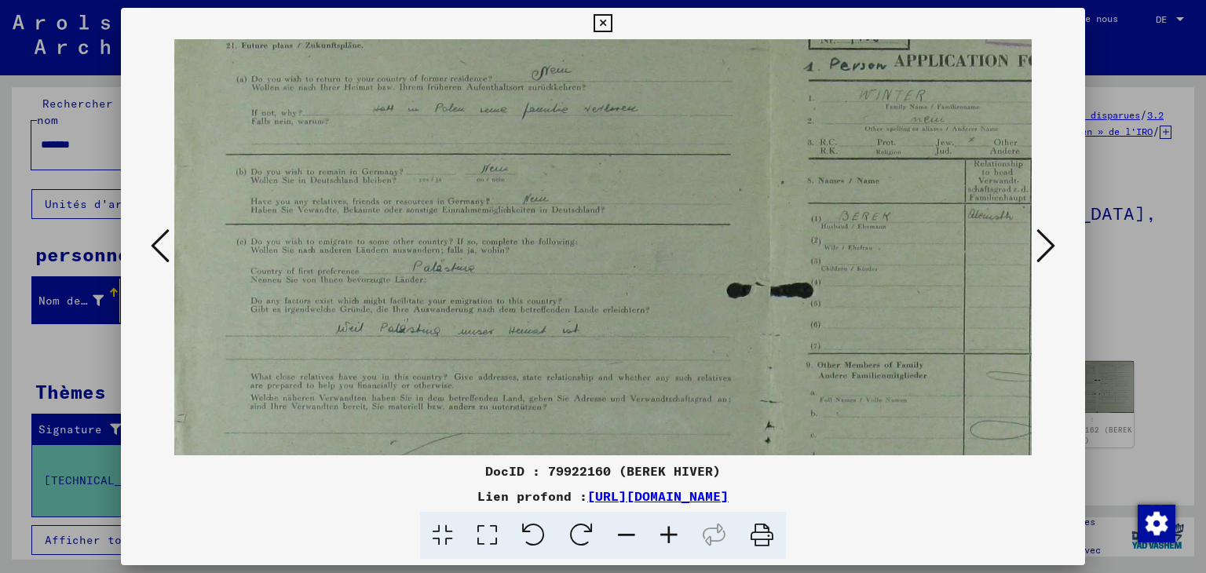
scroll to position [0, 0]
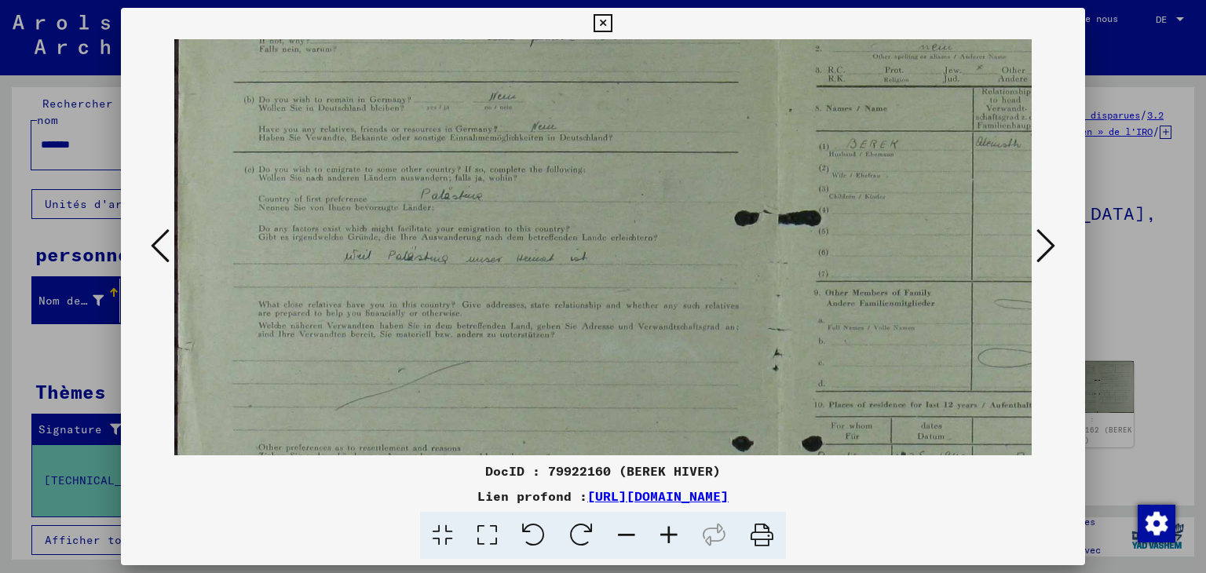
drag, startPoint x: 442, startPoint y: 270, endPoint x: 520, endPoint y: 248, distance: 80.8
click at [523, 250] on img at bounding box center [777, 329] width 1207 height 848
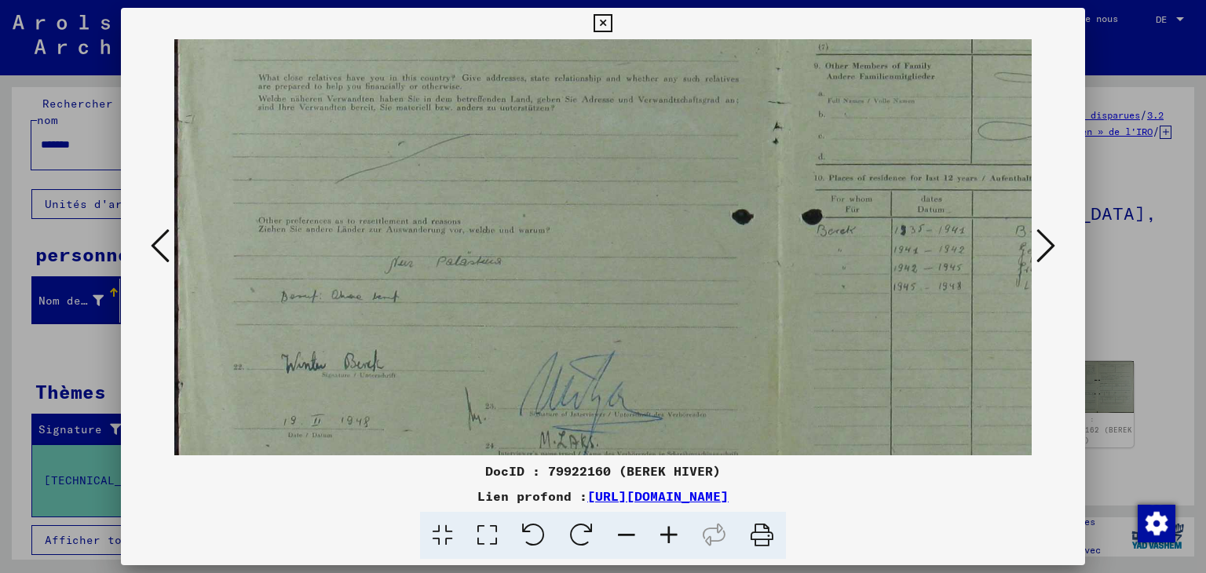
scroll to position [389, 0]
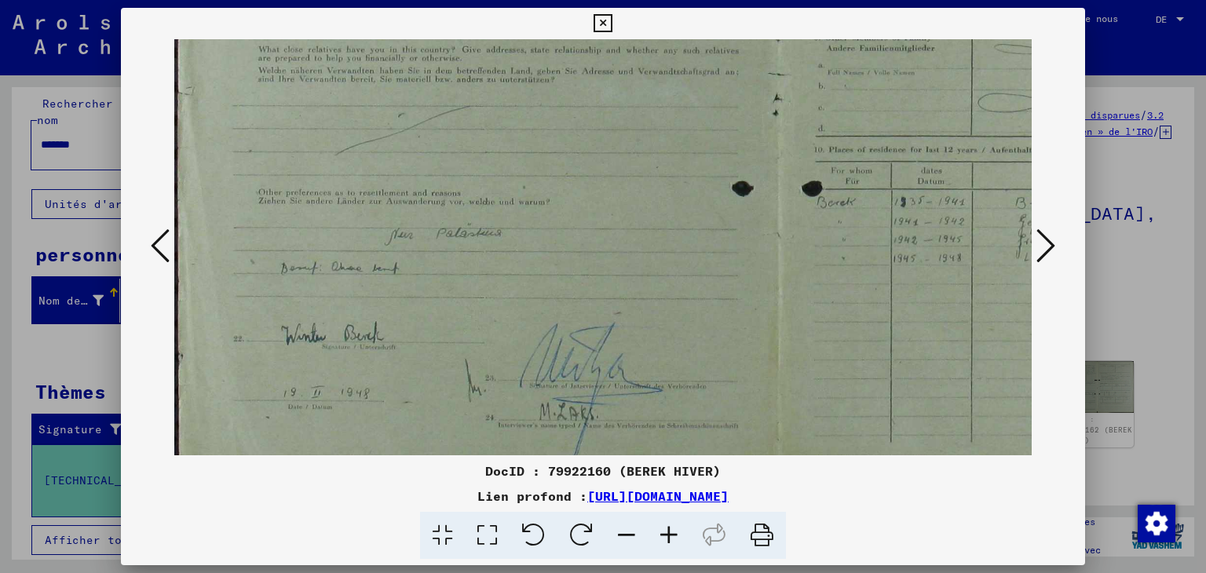
drag, startPoint x: 545, startPoint y: 334, endPoint x: 575, endPoint y: 84, distance: 251.4
click at [575, 84] on img at bounding box center [777, 74] width 1207 height 848
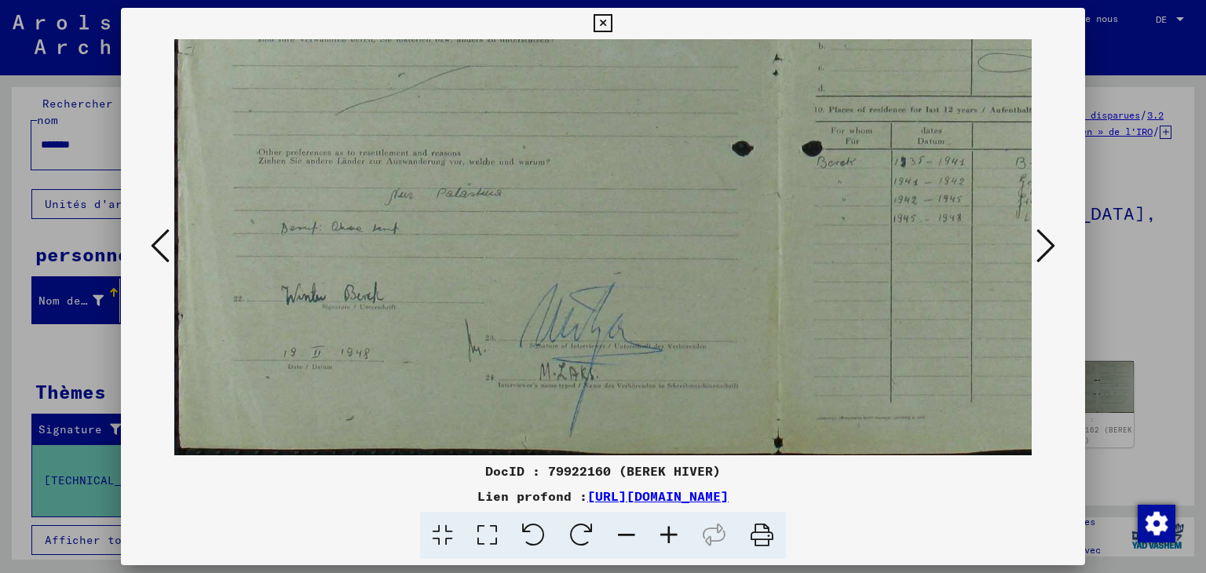
scroll to position [429, 0]
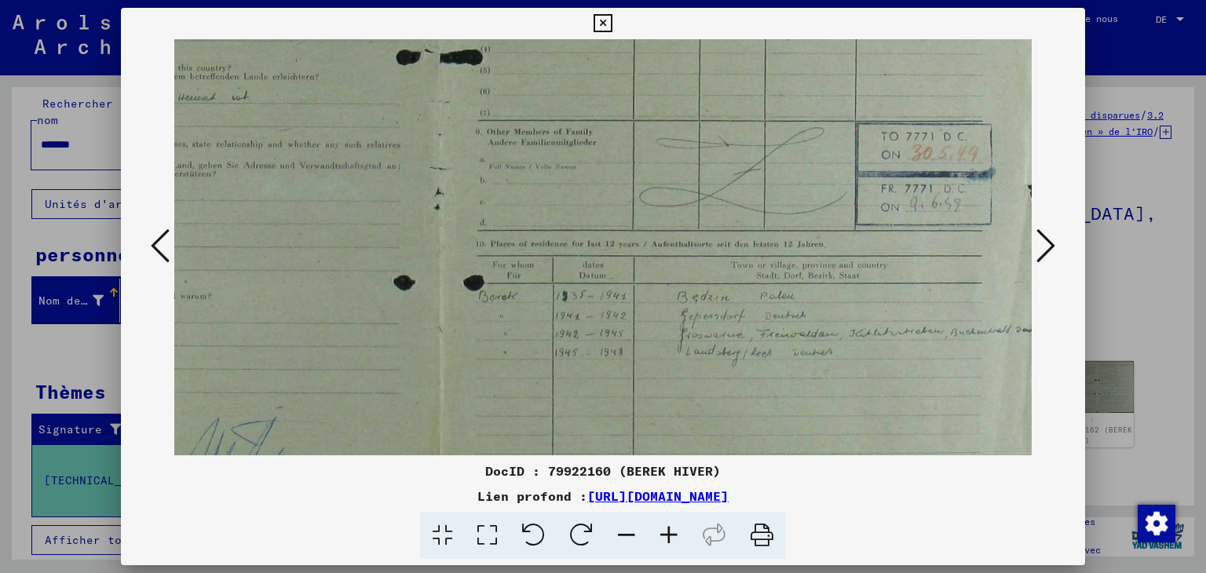
drag, startPoint x: 509, startPoint y: 294, endPoint x: 364, endPoint y: 306, distance: 145.7
click at [229, 301] on img at bounding box center [439, 168] width 1207 height 848
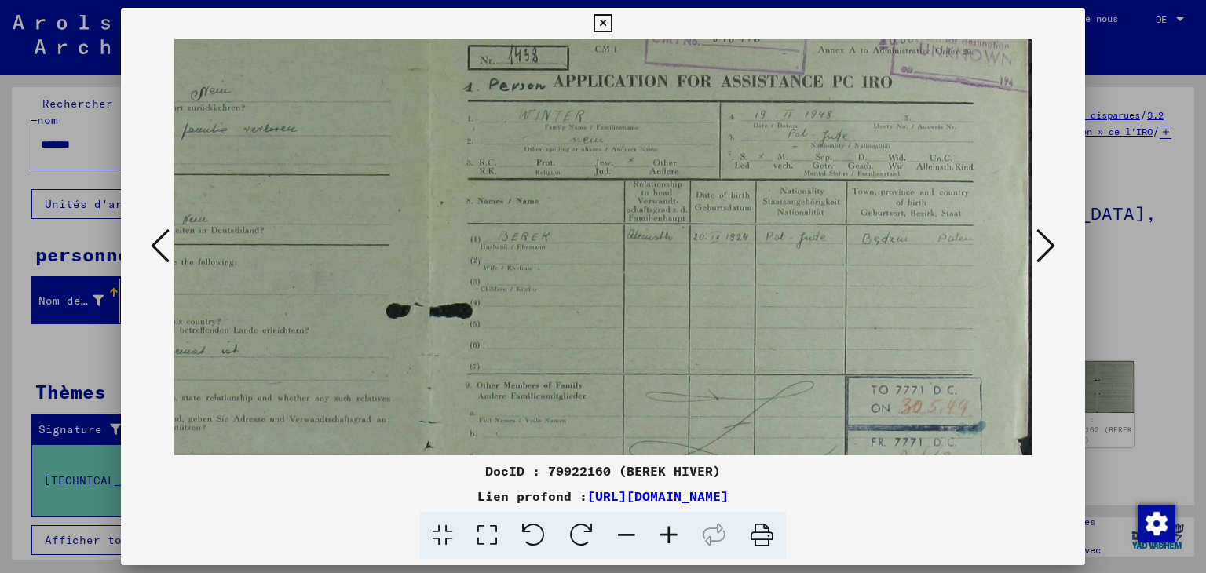
scroll to position [29, 349]
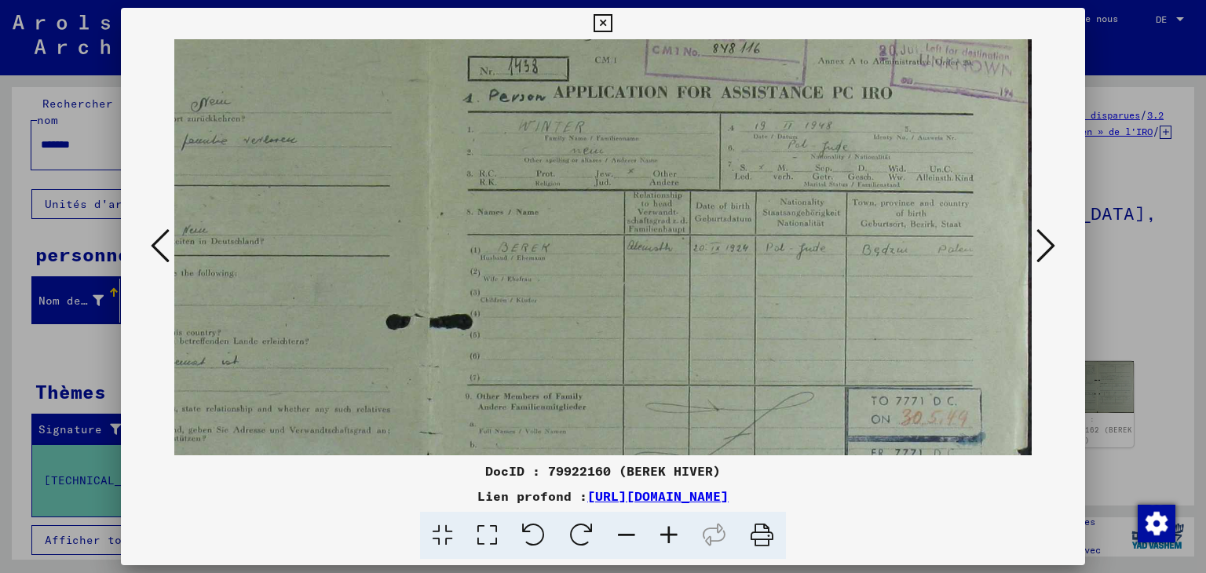
drag, startPoint x: 831, startPoint y: 205, endPoint x: 649, endPoint y: 458, distance: 311.7
click at [649, 458] on div "DocID : 79922160 (BEREK HIVER) Lien profond : [URL][DOMAIN_NAME]" at bounding box center [603, 284] width 965 height 552
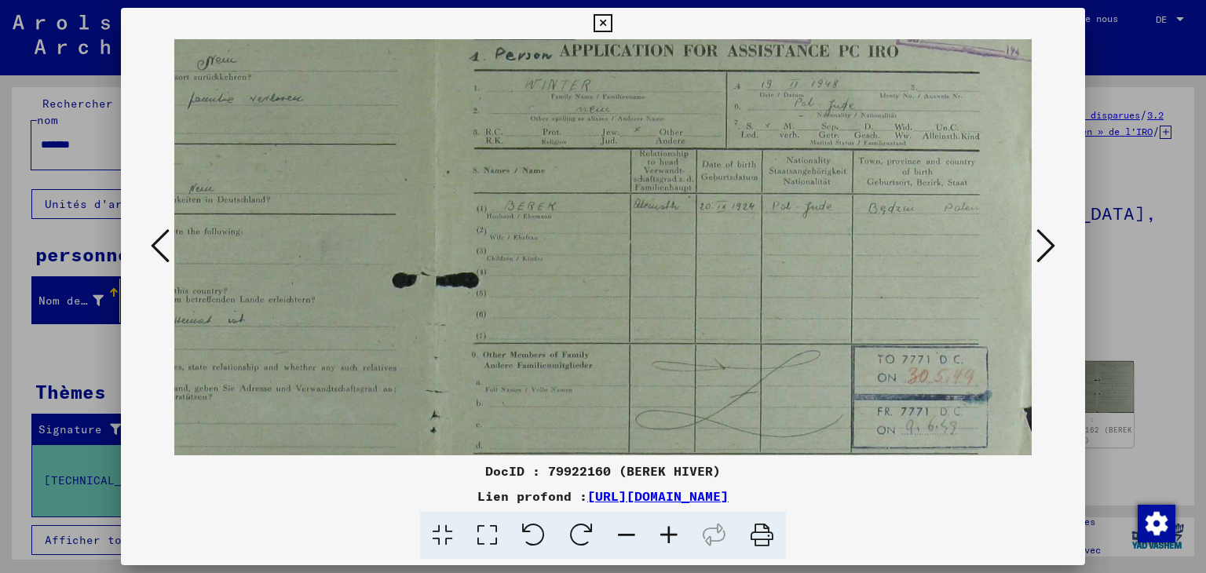
scroll to position [72, 342]
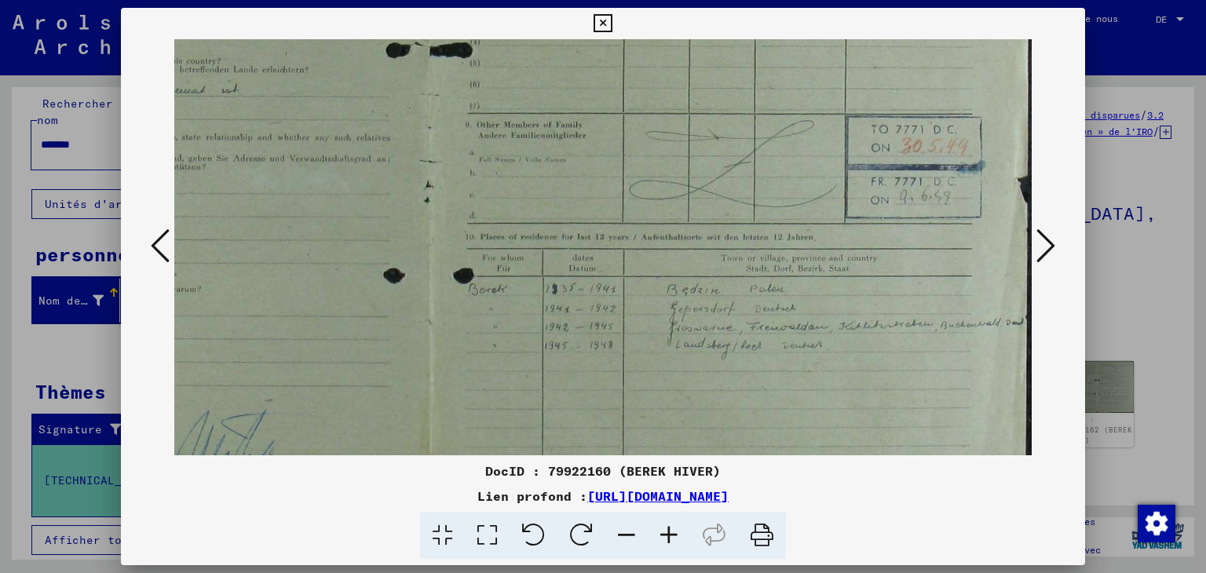
drag, startPoint x: 716, startPoint y: 244, endPoint x: 680, endPoint y: 54, distance: 193.4
click at [679, 54] on img at bounding box center [429, 161] width 1207 height 848
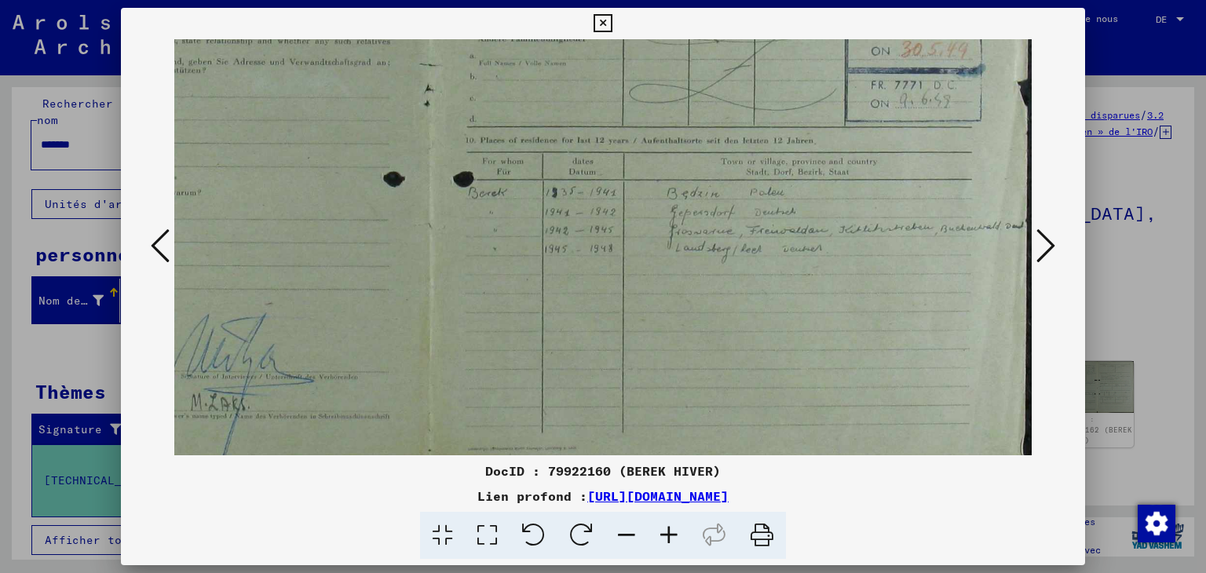
drag, startPoint x: 684, startPoint y: 202, endPoint x: 681, endPoint y: 122, distance: 79.3
click at [681, 110] on img at bounding box center [429, 64] width 1207 height 848
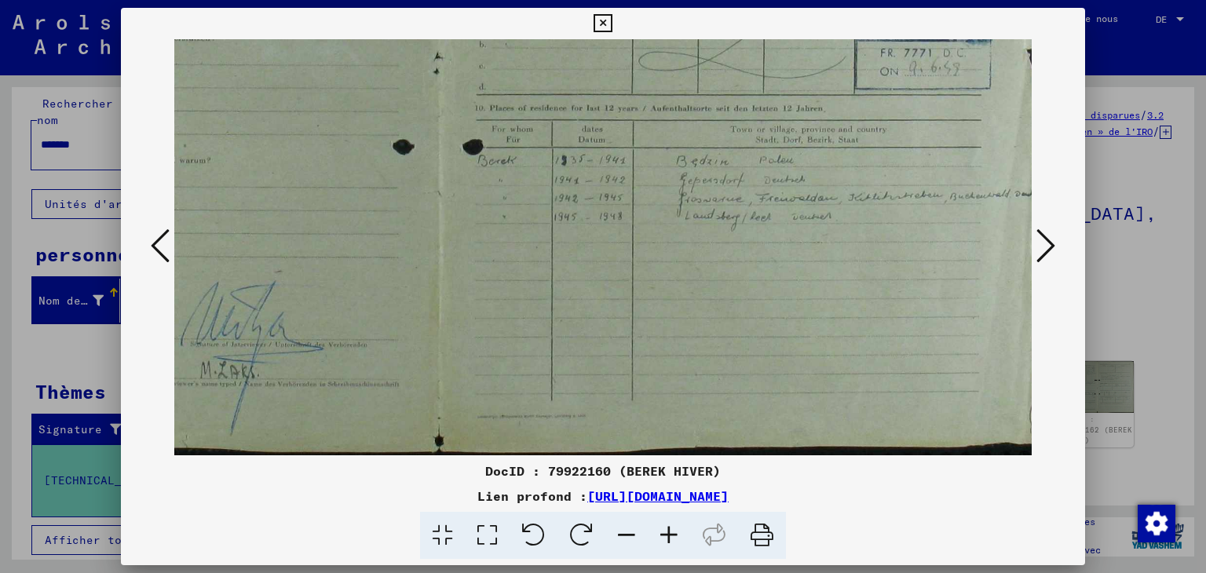
drag, startPoint x: 709, startPoint y: 266, endPoint x: 784, endPoint y: 277, distance: 76.2
click at [716, 141] on img at bounding box center [438, 32] width 1207 height 848
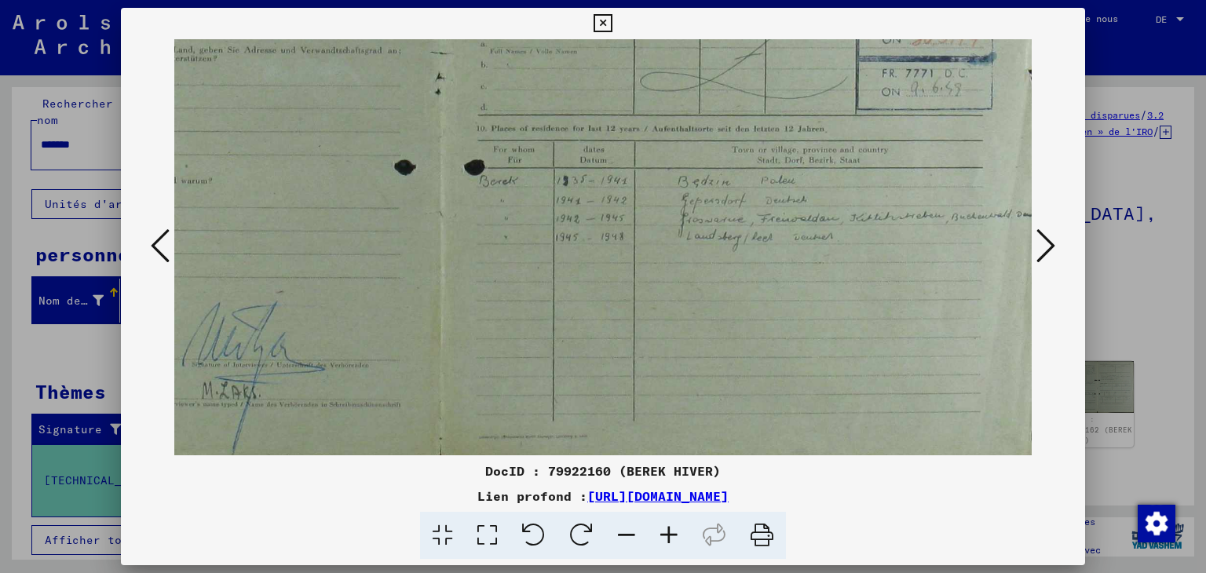
click at [1053, 249] on icon at bounding box center [1045, 246] width 19 height 38
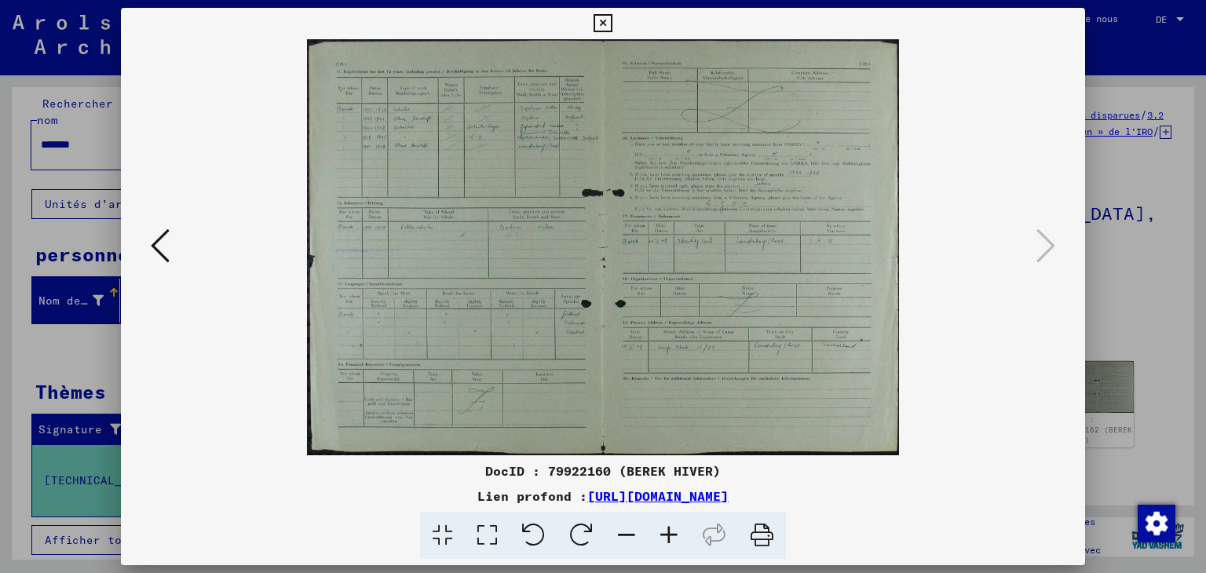
scroll to position [0, 0]
click at [672, 537] on icon at bounding box center [669, 536] width 42 height 48
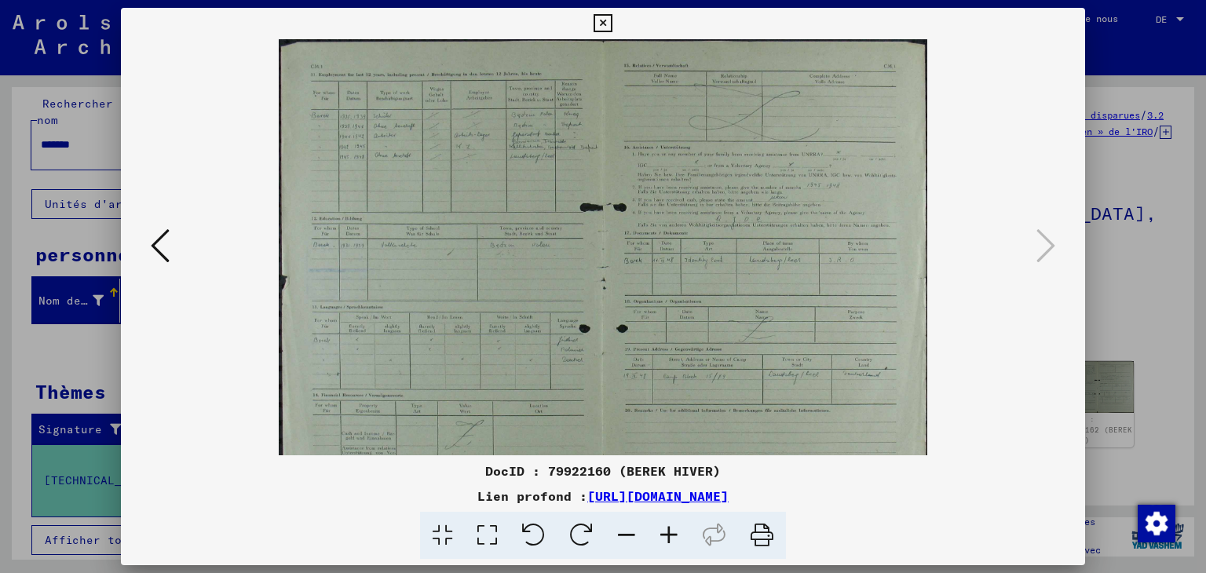
click at [670, 537] on icon at bounding box center [669, 536] width 42 height 48
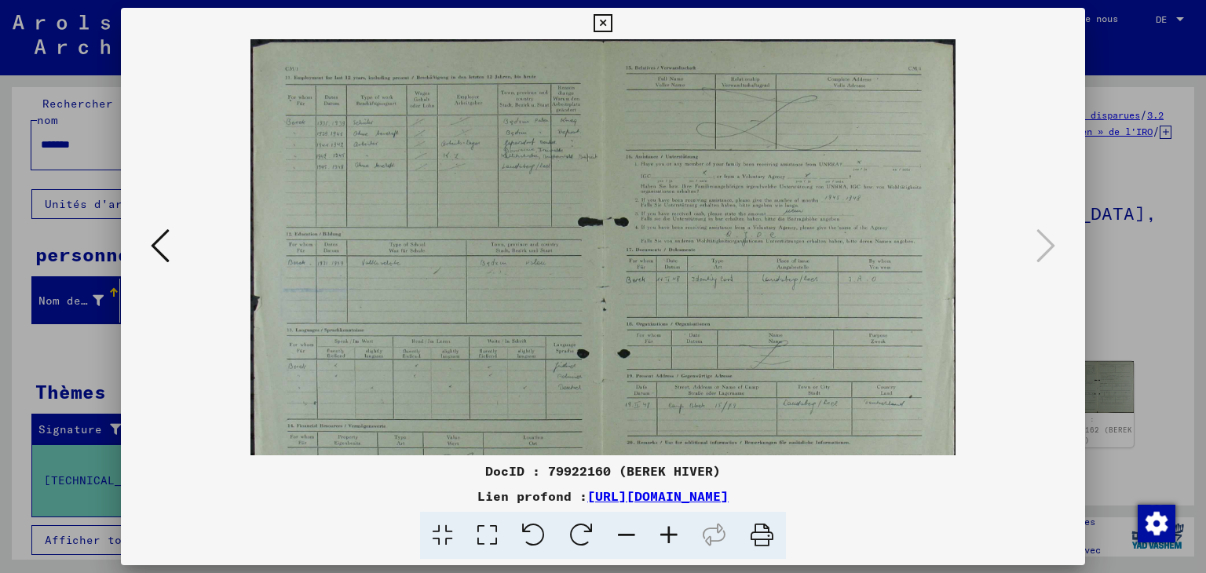
click at [669, 538] on icon at bounding box center [669, 536] width 42 height 48
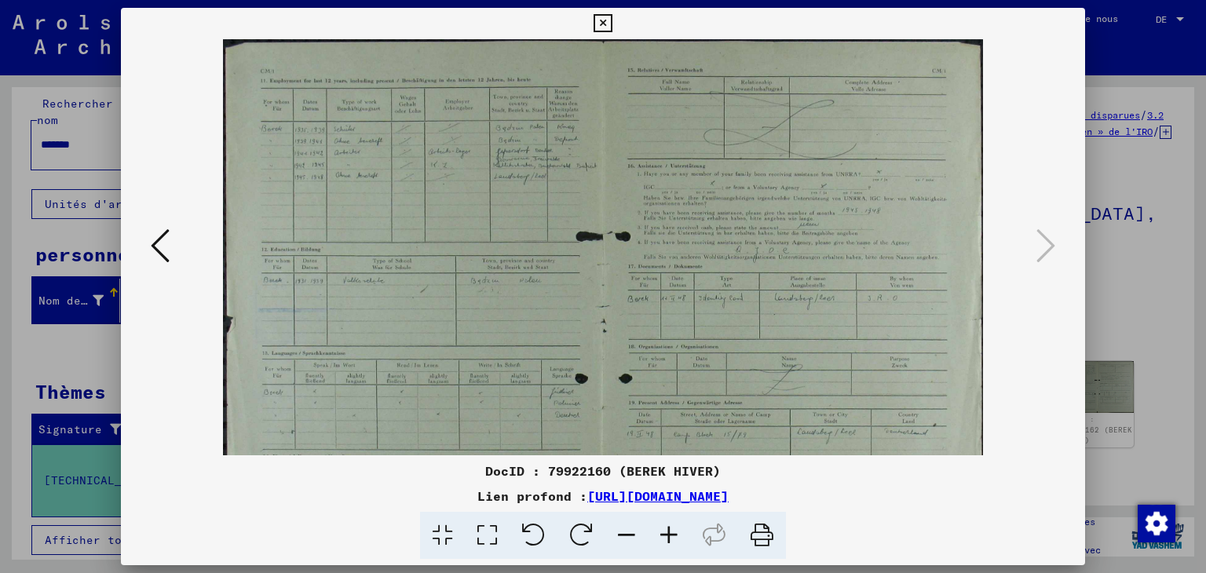
click at [669, 539] on icon at bounding box center [669, 536] width 42 height 48
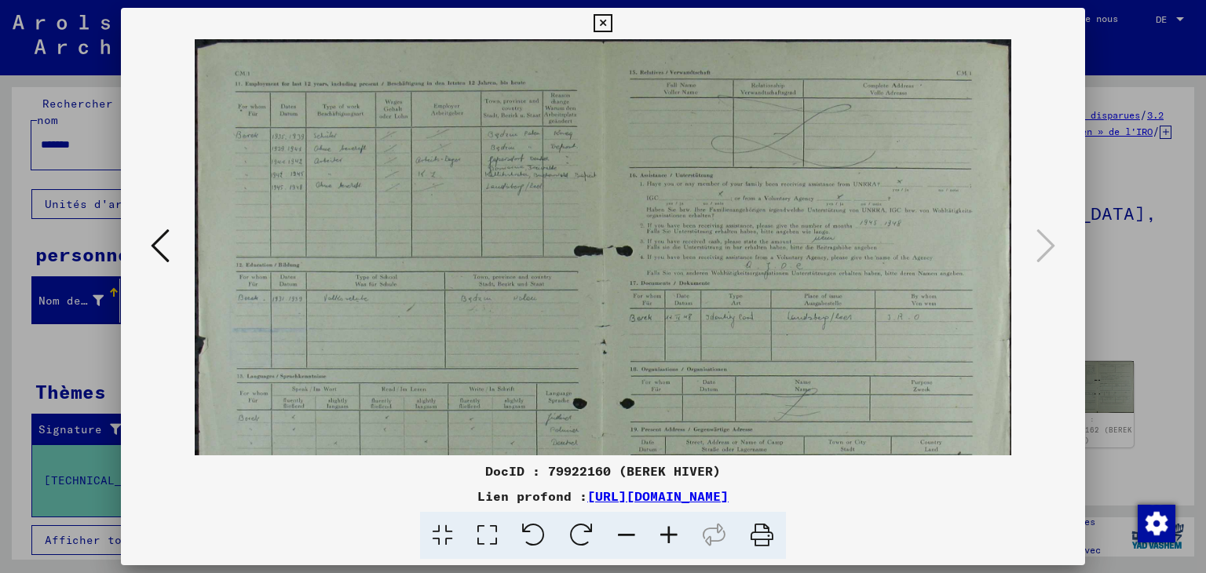
click at [669, 539] on icon at bounding box center [669, 536] width 42 height 48
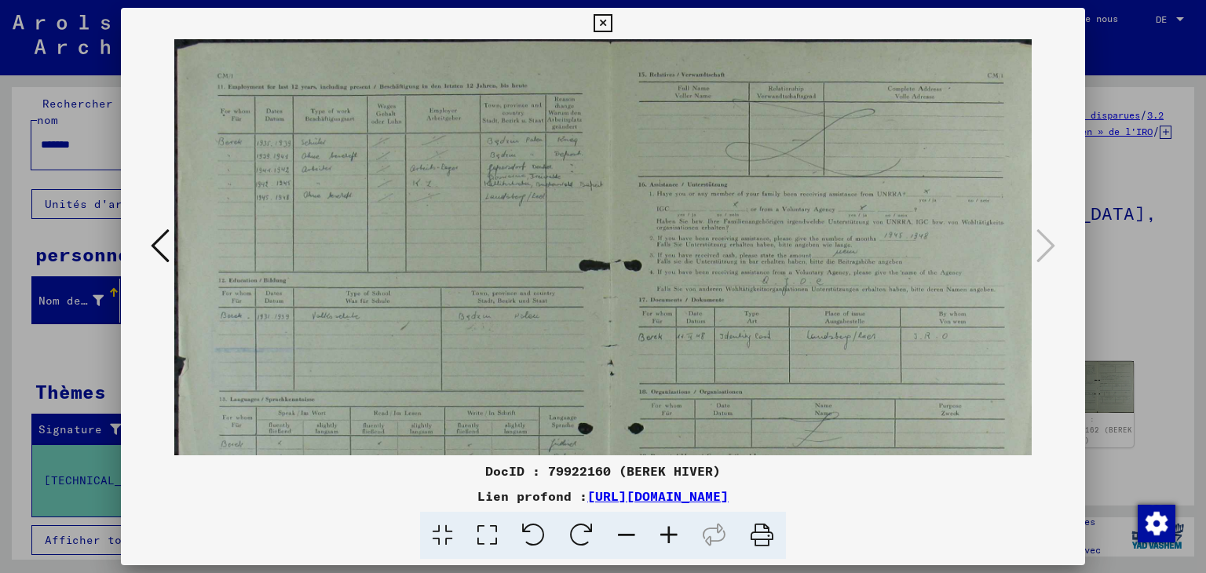
click at [668, 540] on icon at bounding box center [669, 536] width 42 height 48
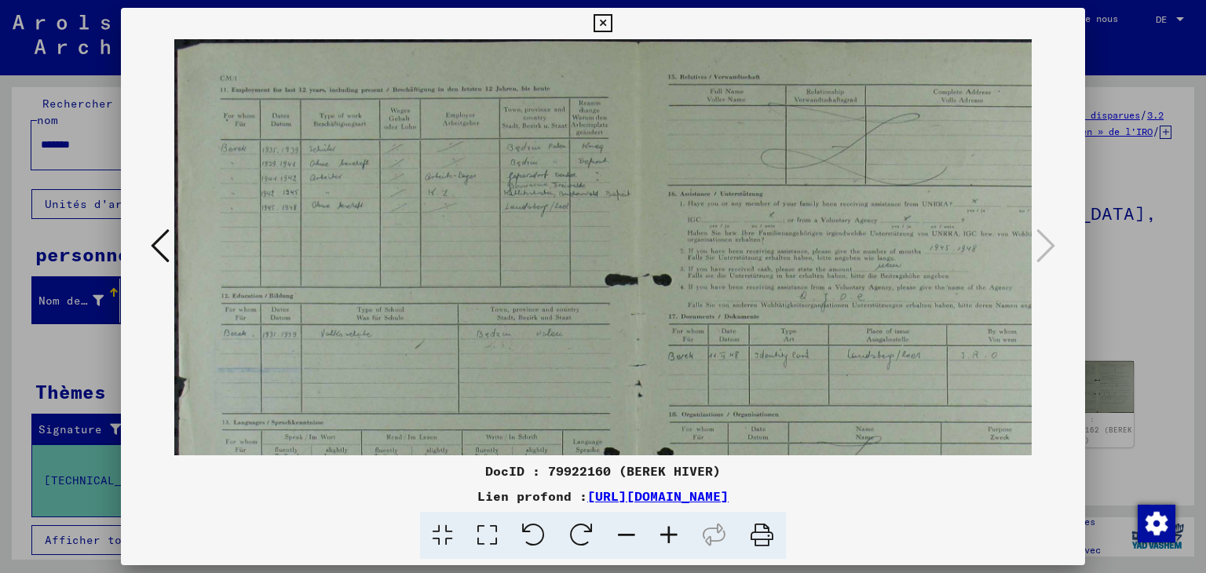
click at [668, 540] on icon at bounding box center [669, 536] width 42 height 48
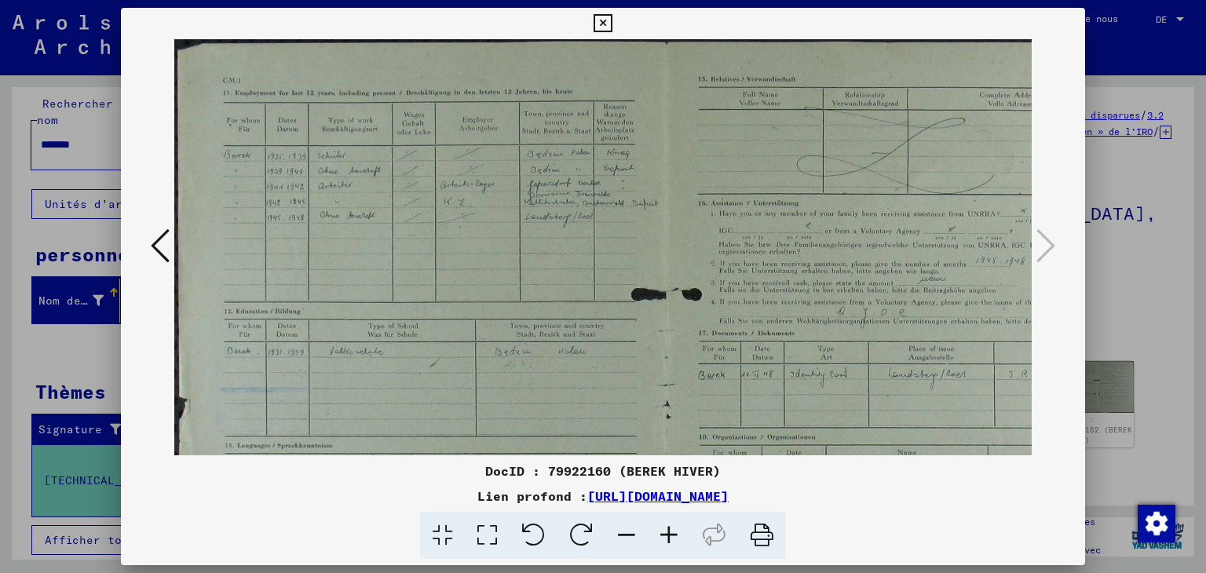
click at [667, 541] on icon at bounding box center [669, 536] width 42 height 48
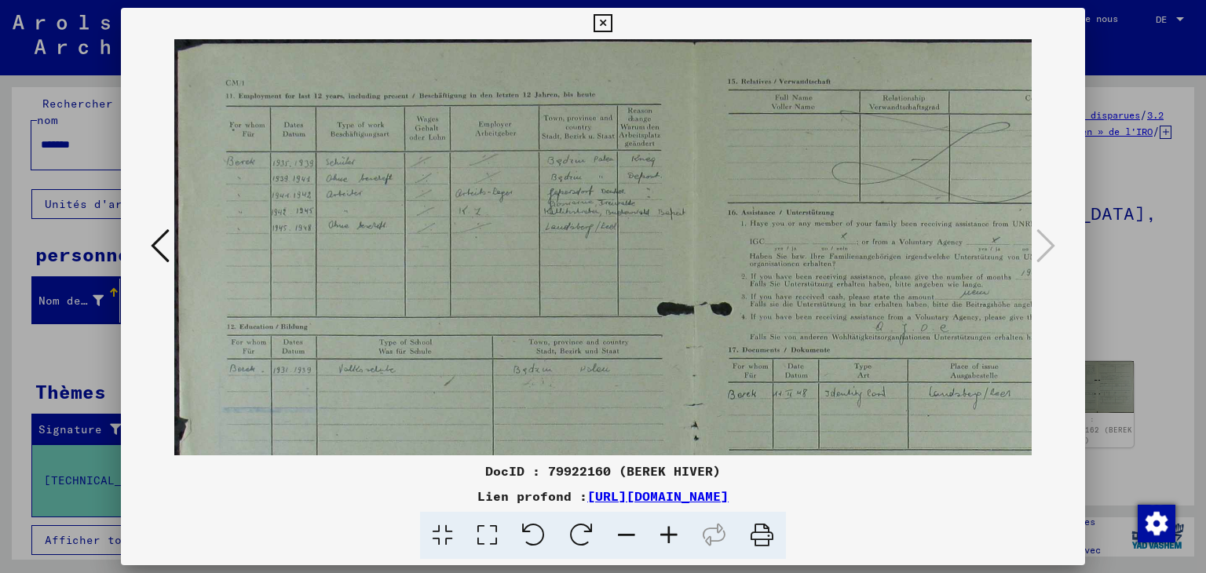
click at [667, 541] on icon at bounding box center [669, 536] width 42 height 48
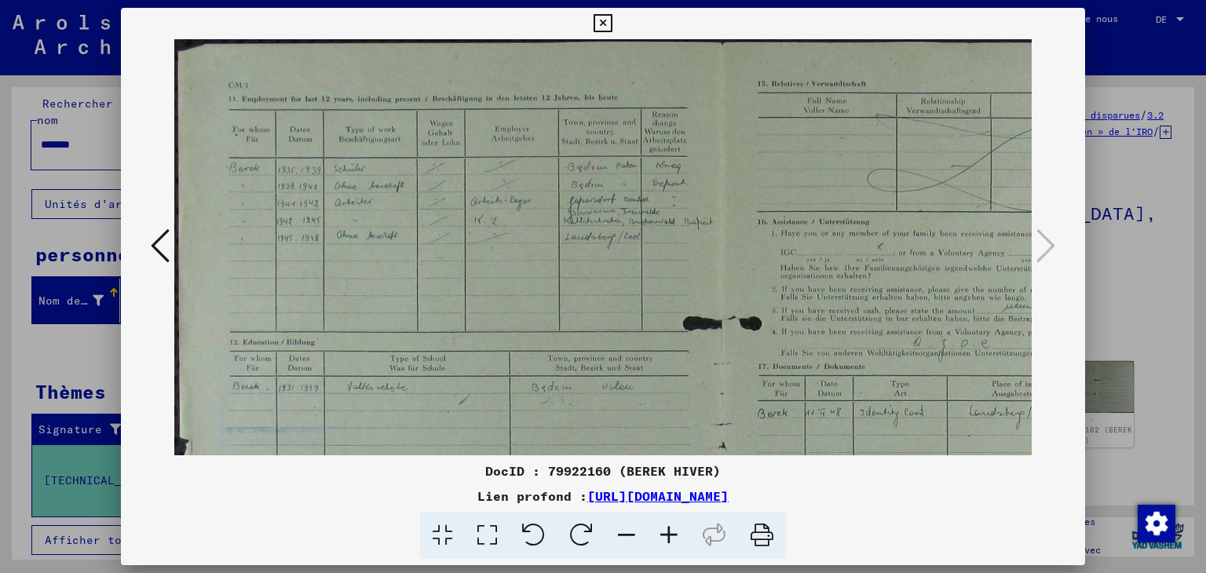
click at [667, 541] on icon at bounding box center [669, 536] width 42 height 48
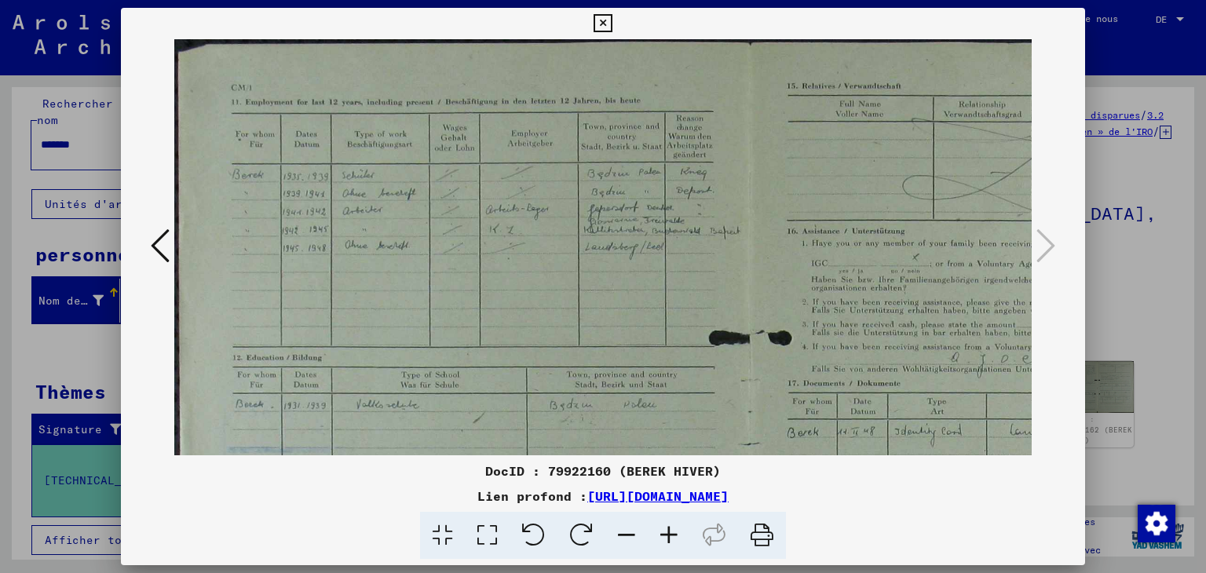
click at [667, 541] on icon at bounding box center [669, 536] width 42 height 48
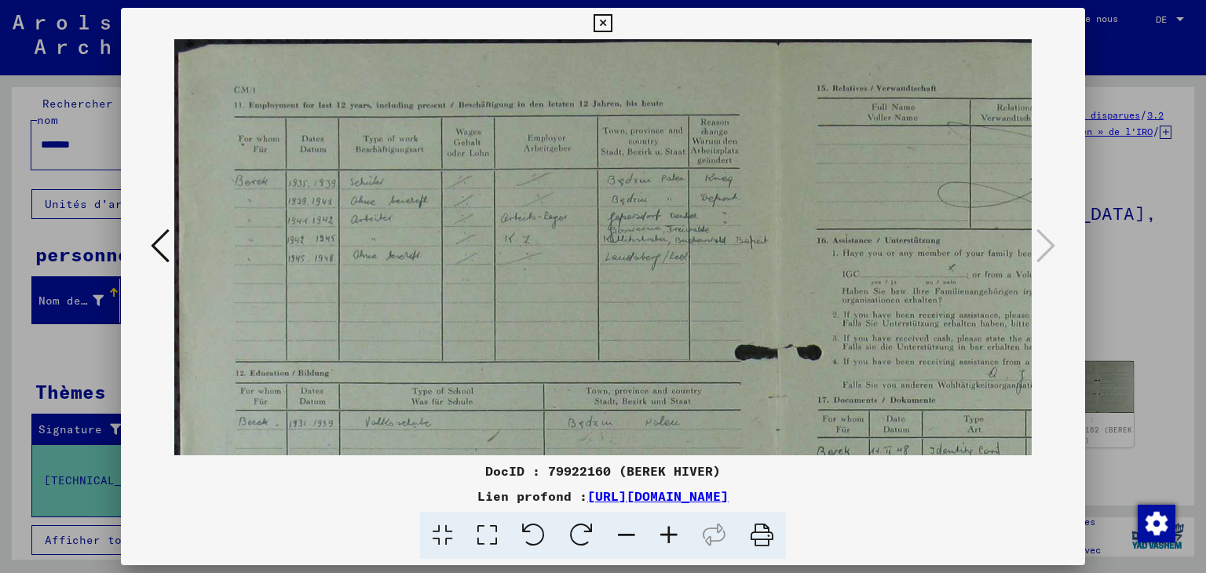
click at [667, 541] on icon at bounding box center [669, 536] width 42 height 48
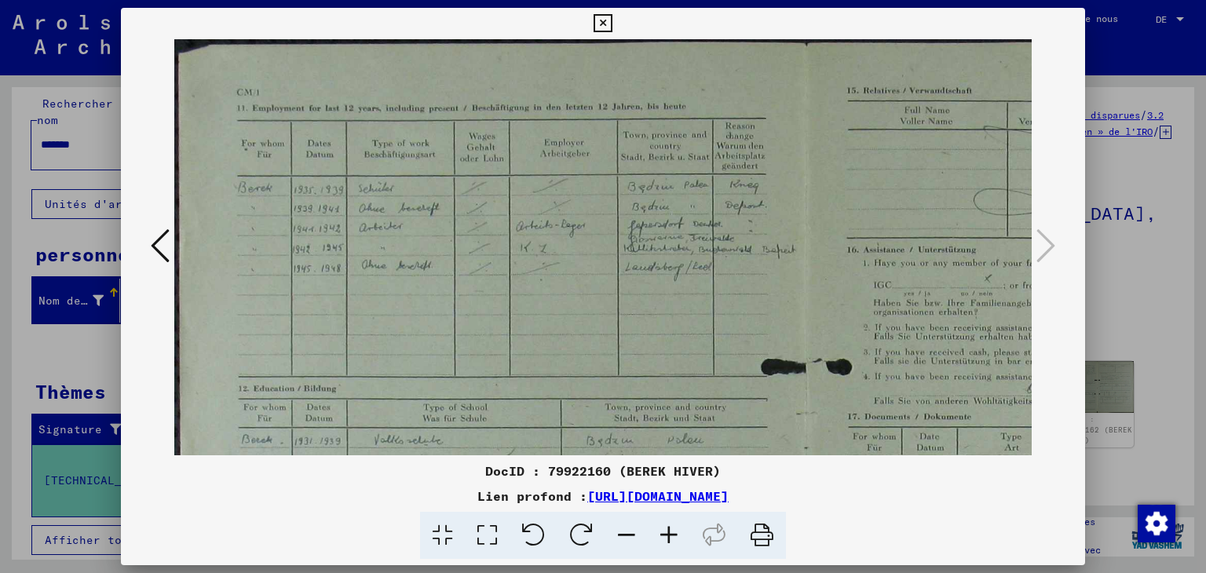
click at [667, 541] on icon at bounding box center [669, 536] width 42 height 48
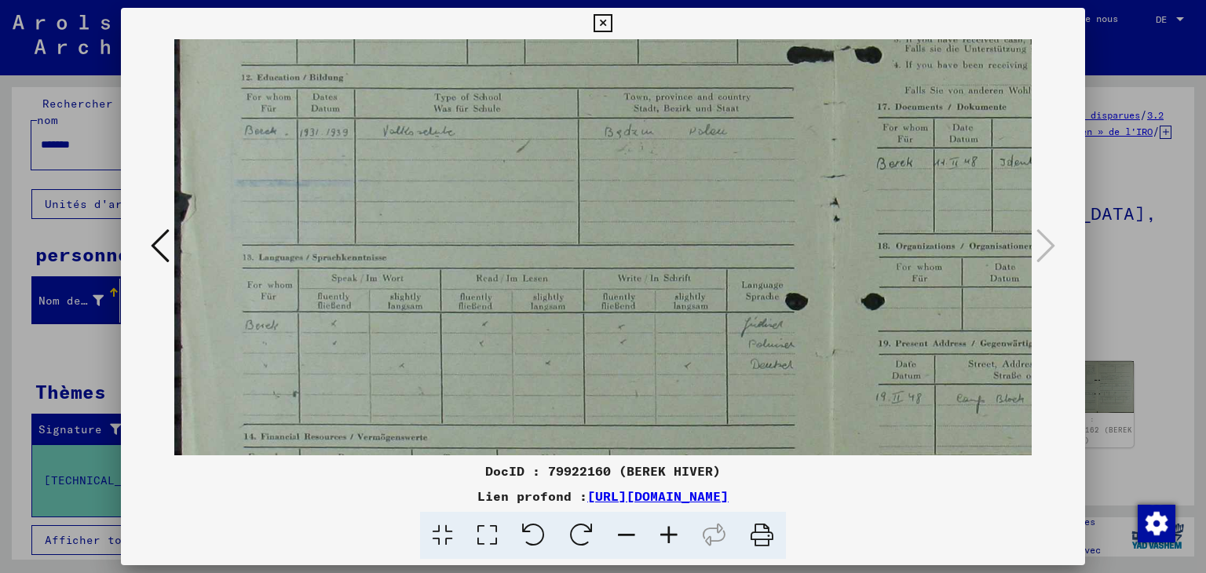
scroll to position [327, 0]
drag, startPoint x: 602, startPoint y: 356, endPoint x: 639, endPoint y: 33, distance: 324.7
click at [639, 33] on div "DocID : 79922160 (BEREK HIVER) Lien profond : [URL][DOMAIN_NAME]" at bounding box center [603, 284] width 965 height 552
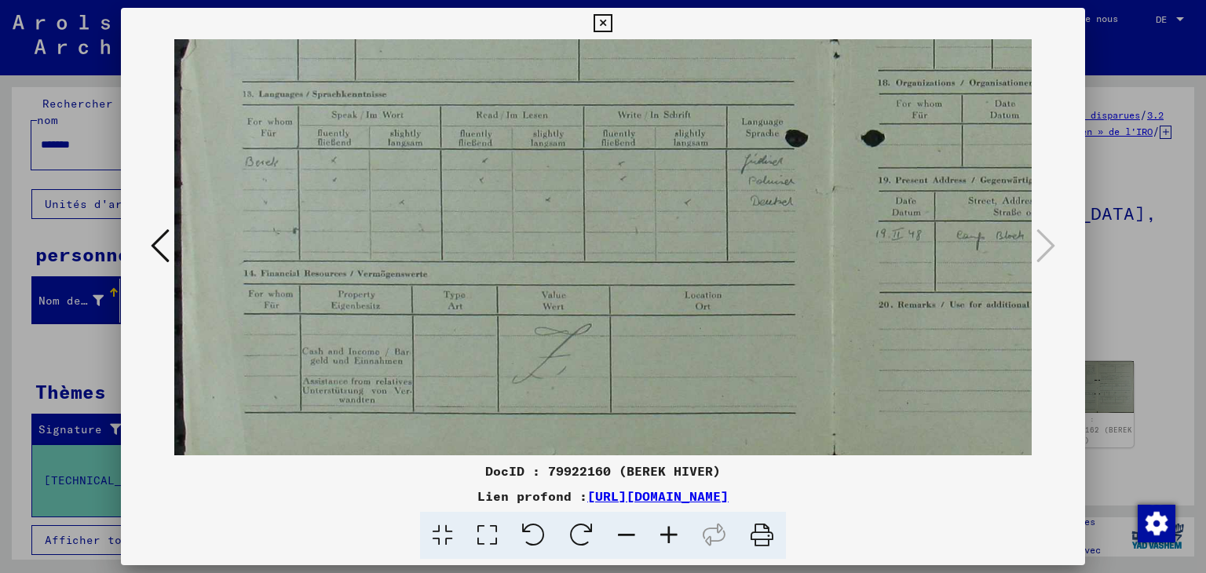
scroll to position [509, 0]
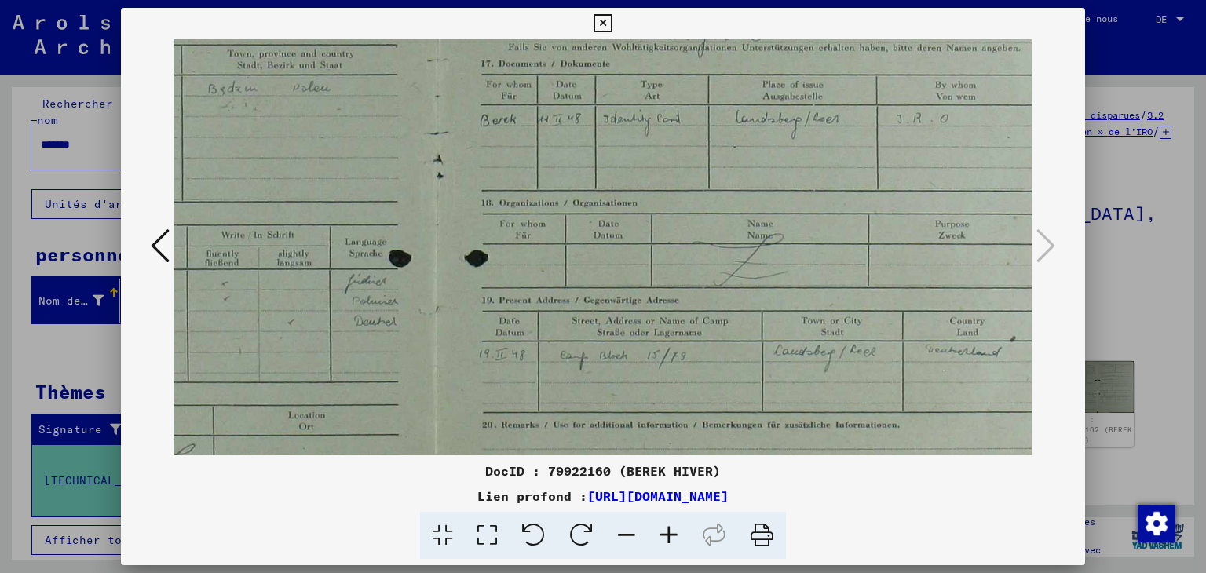
drag, startPoint x: 462, startPoint y: 365, endPoint x: 142, endPoint y: 291, distance: 327.9
click at [141, 288] on div at bounding box center [603, 247] width 965 height 416
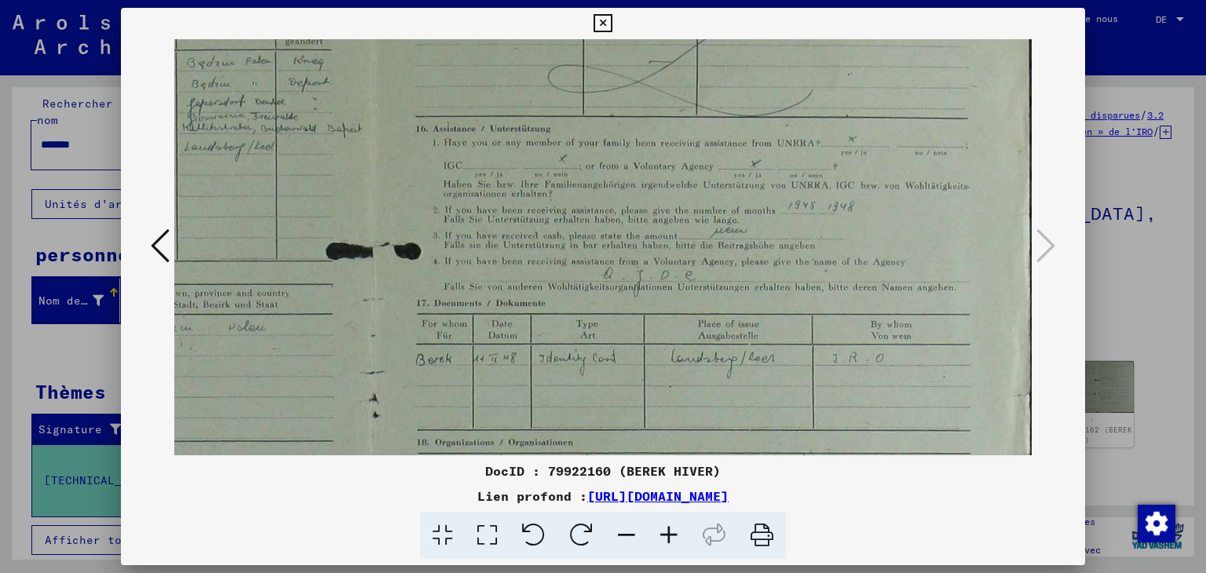
drag, startPoint x: 761, startPoint y: 238, endPoint x: 549, endPoint y: 481, distance: 322.7
click at [546, 481] on div "DocID : 79922160 (BEREK HIVER) Lien profond : [URL][DOMAIN_NAME]" at bounding box center [603, 284] width 965 height 552
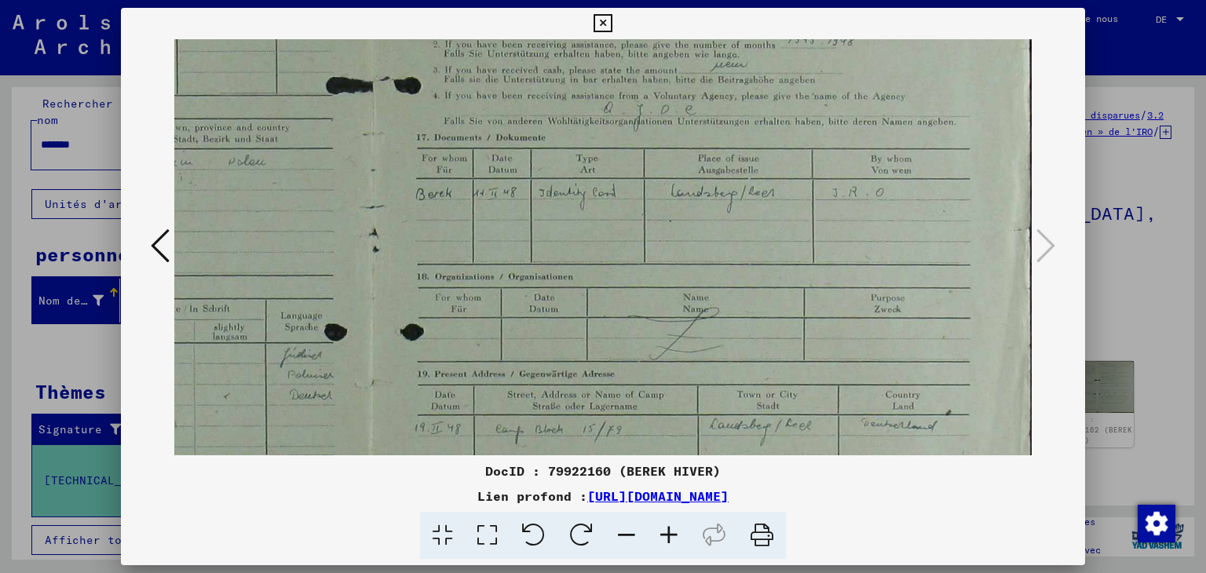
scroll to position [297, 461]
drag, startPoint x: 699, startPoint y: 249, endPoint x: 590, endPoint y: 167, distance: 136.9
click at [590, 167] on img at bounding box center [372, 206] width 1319 height 926
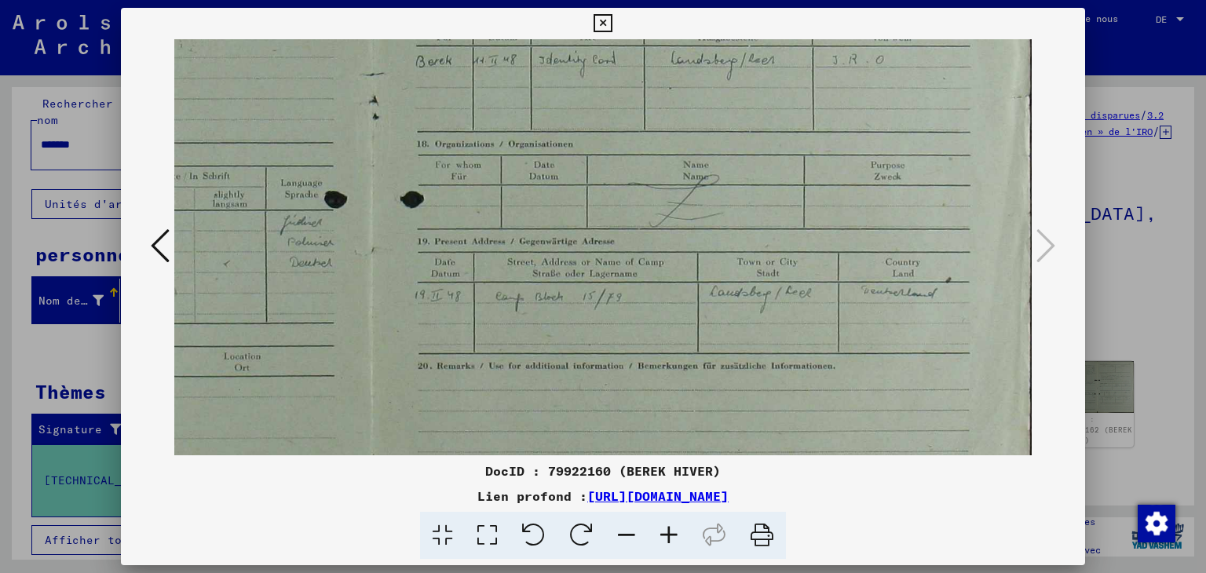
drag, startPoint x: 732, startPoint y: 245, endPoint x: 706, endPoint y: 133, distance: 114.3
click at [712, 128] on img at bounding box center [372, 74] width 1319 height 926
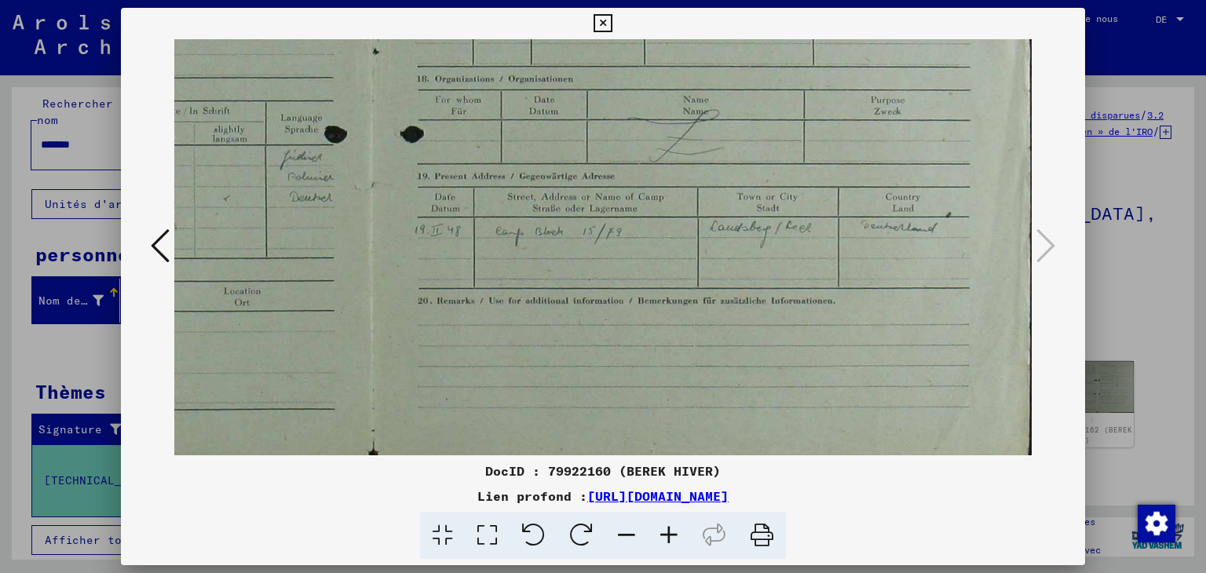
drag, startPoint x: 643, startPoint y: 345, endPoint x: 553, endPoint y: 233, distance: 143.4
click at [540, 227] on img at bounding box center [372, 8] width 1319 height 926
